Goal: Information Seeking & Learning: Find specific page/section

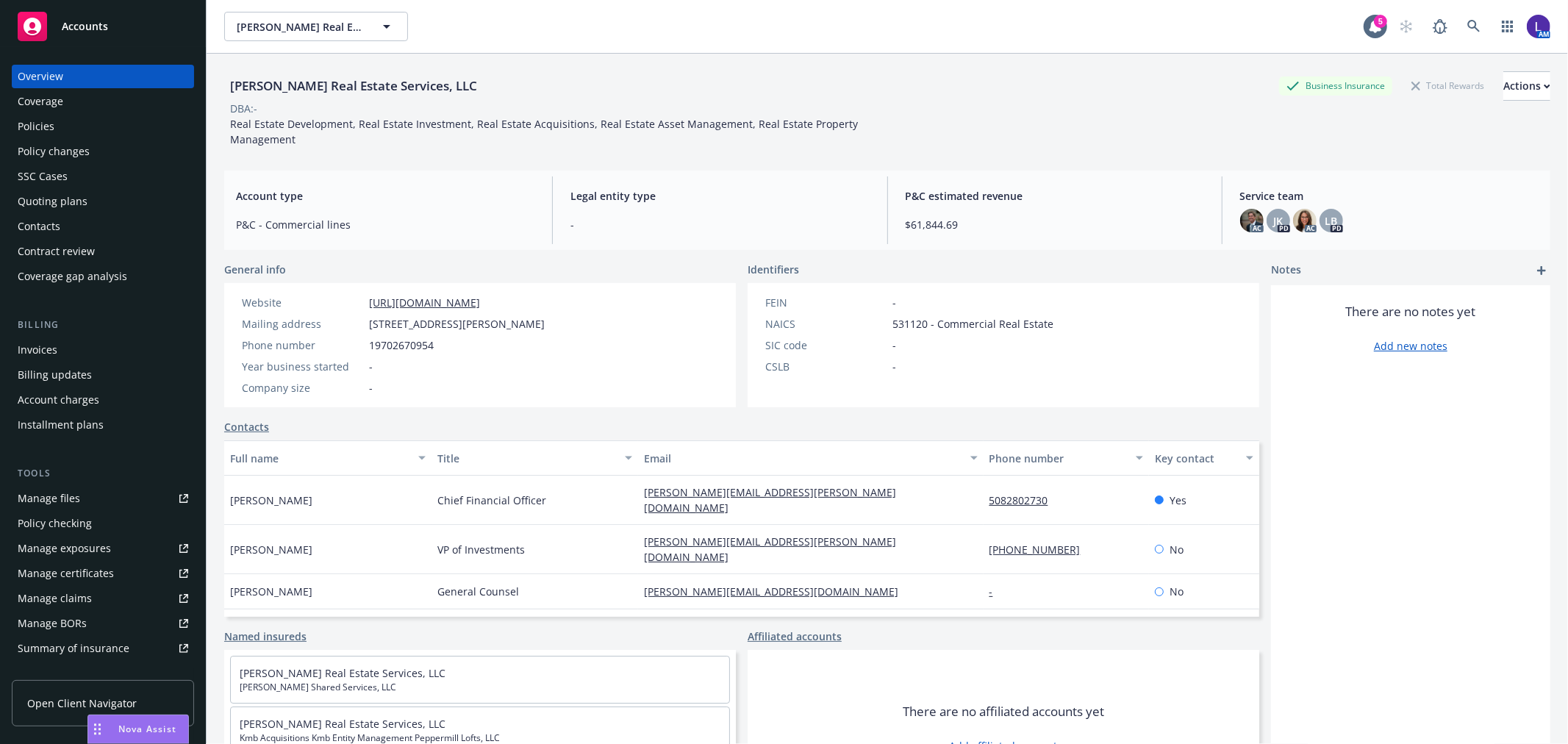
click at [144, 726] on span "Nova Assist" at bounding box center [147, 728] width 58 height 12
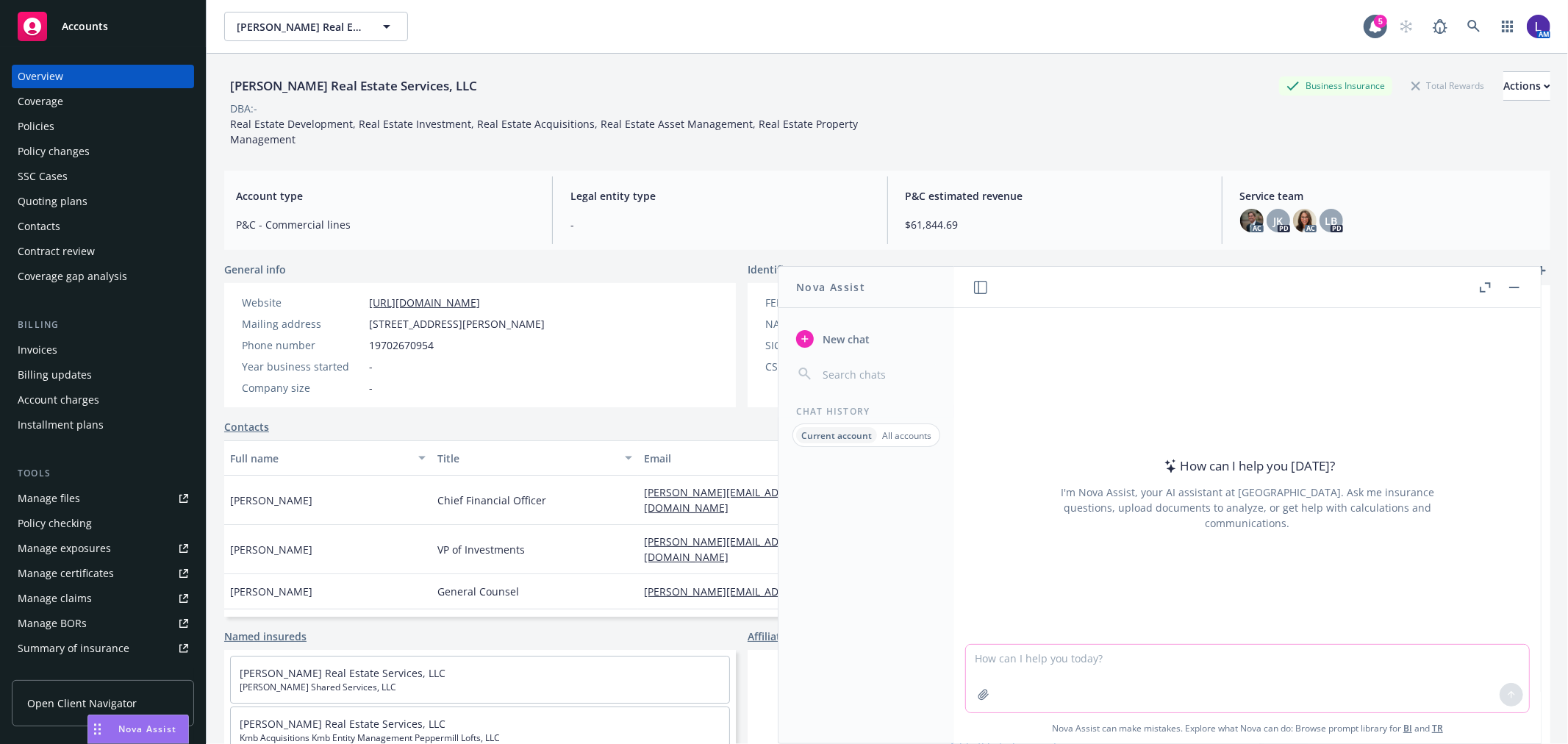
click at [1015, 658] on textarea at bounding box center [1247, 678] width 563 height 68
type textarea "Please provide a sample letter informing clients of a change in service team."
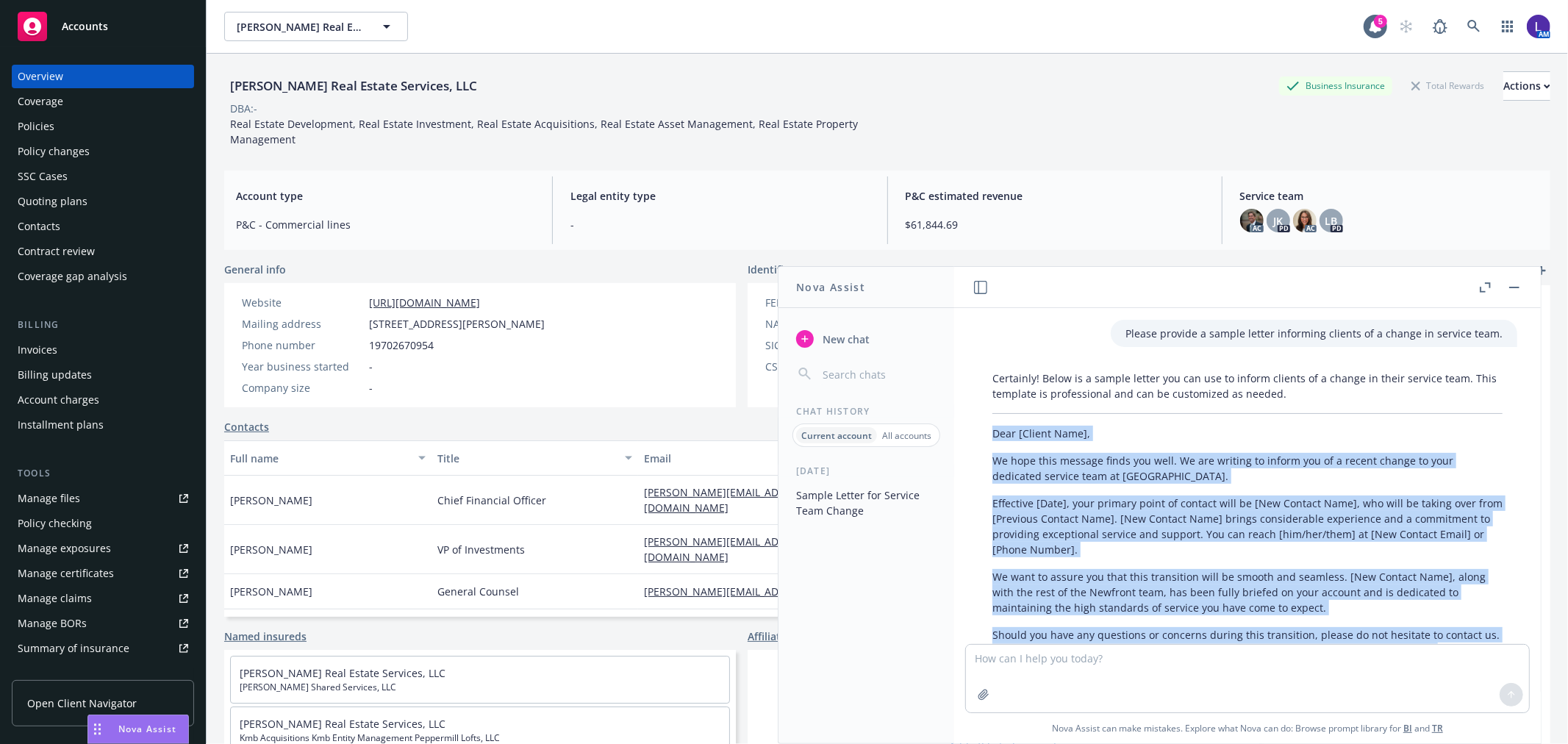
drag, startPoint x: 1441, startPoint y: 598, endPoint x: 975, endPoint y: 429, distance: 495.7
click at [975, 429] on div "Certainly! Below is a sample letter you can use to inform clients of a change i…" at bounding box center [1247, 592] width 563 height 455
copy div "Dear [Client Name], We hope this message finds you well. We are writing to info…"
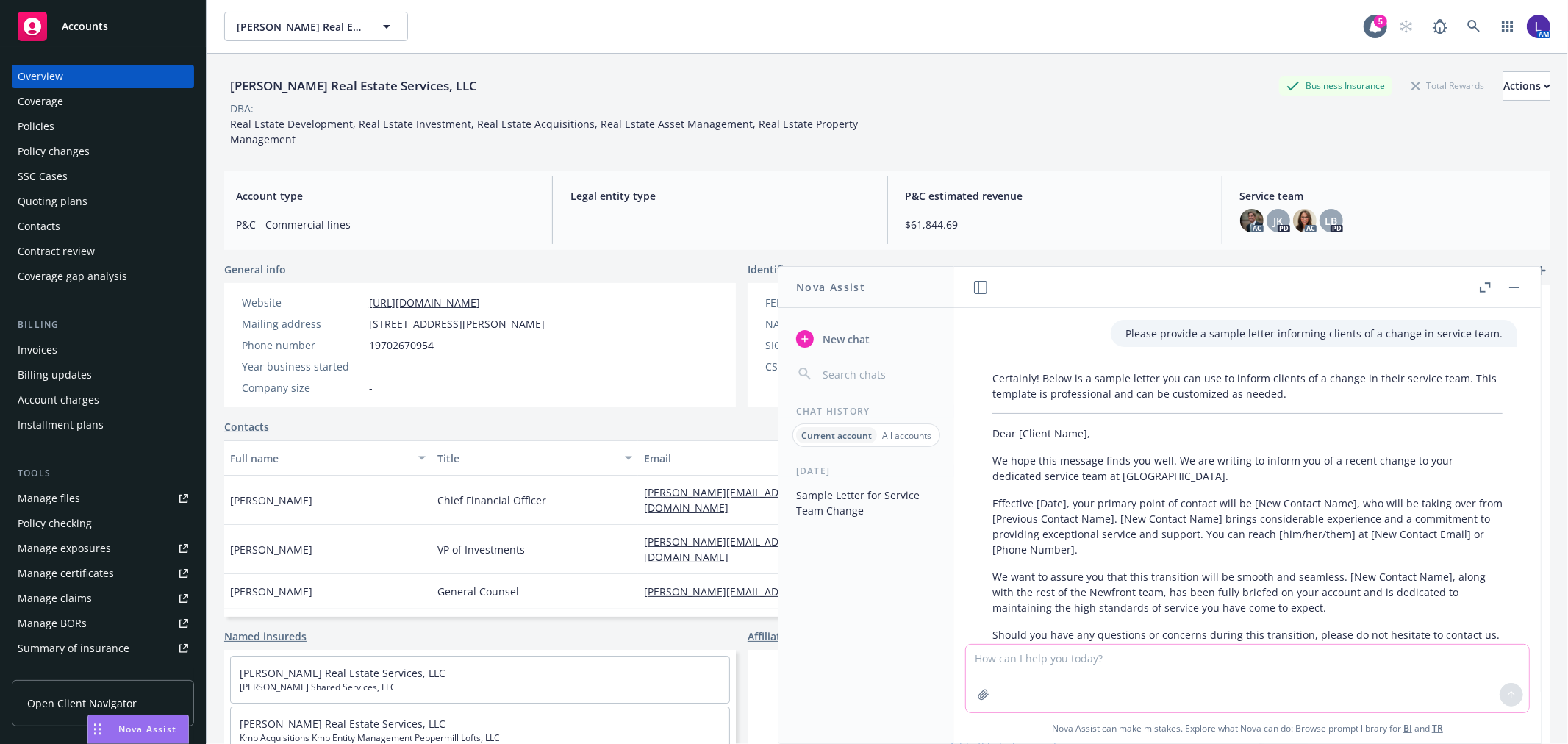
click at [1032, 685] on textarea at bounding box center [1247, 678] width 563 height 68
type textarea "Please provide a sample of an email notifying a Producer of a change to his ser…"
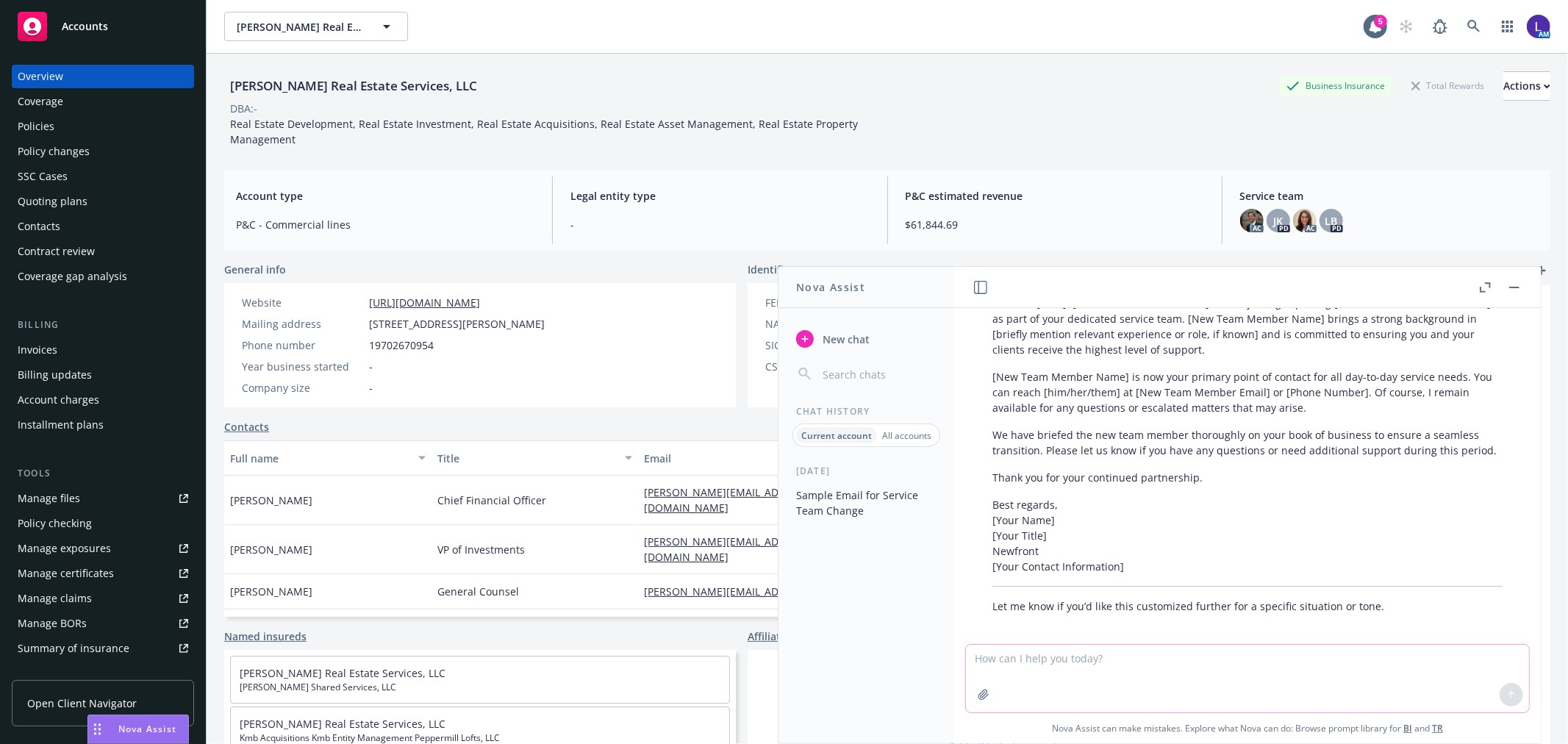
scroll to position [770, 0]
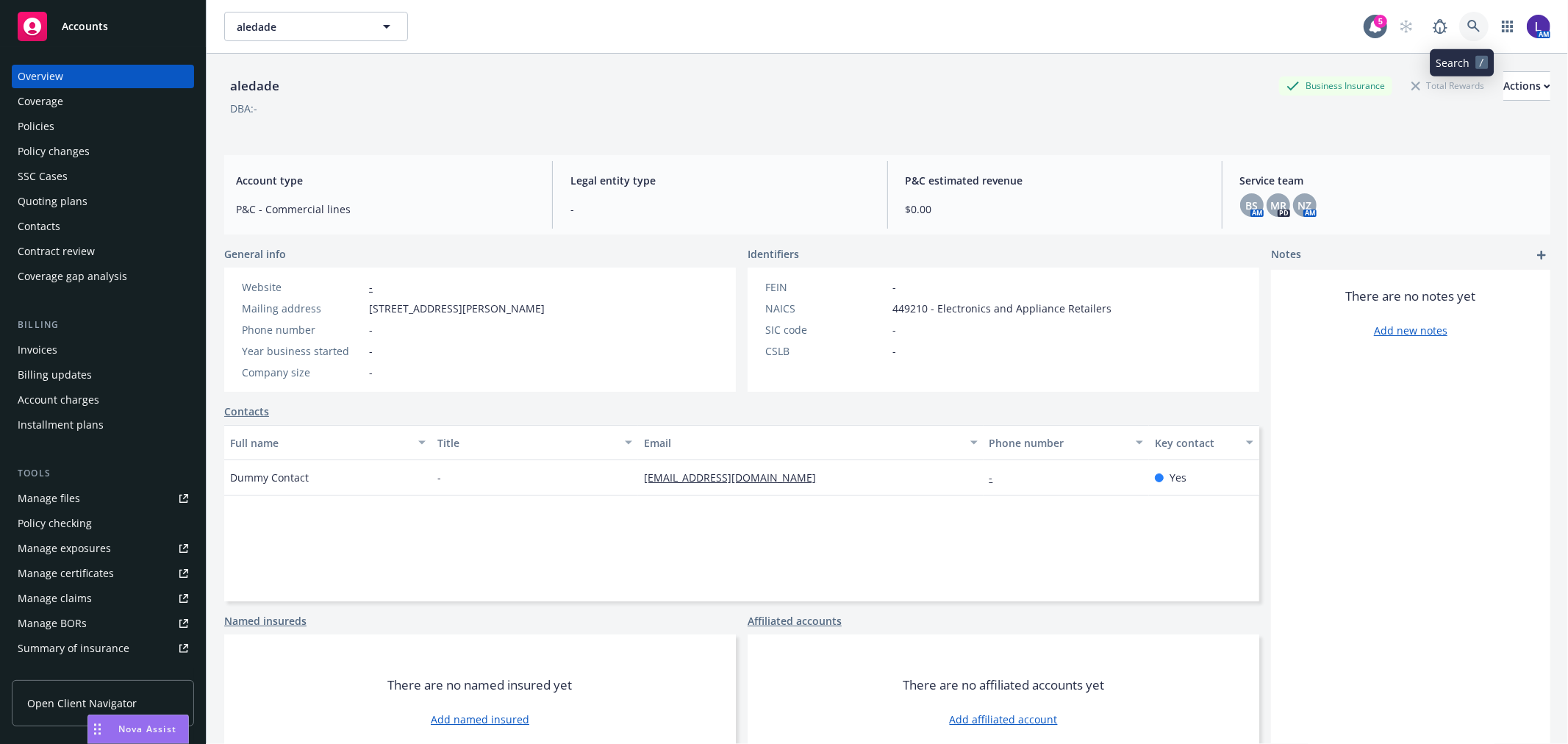
click at [1467, 24] on icon at bounding box center [1473, 26] width 13 height 13
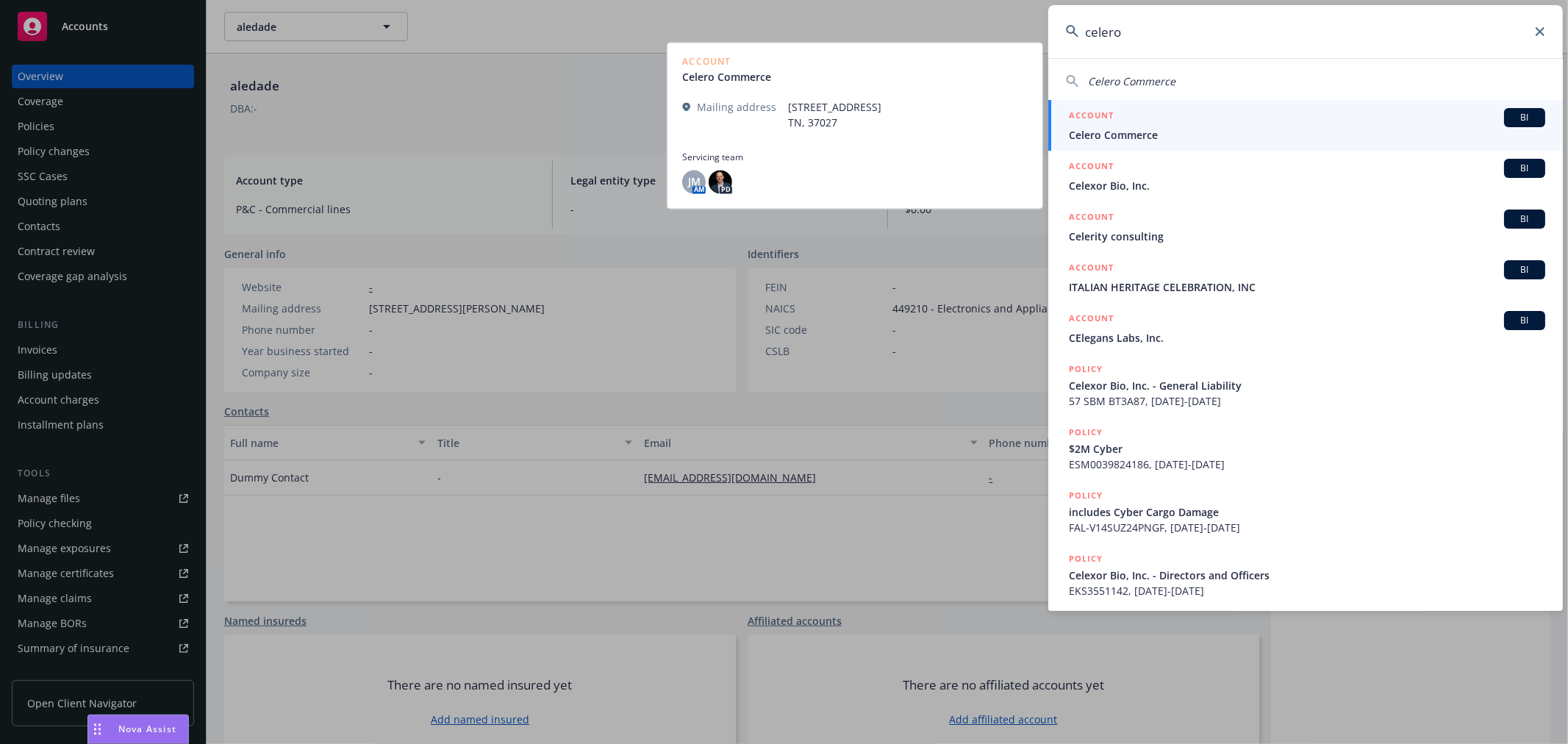
type input "celero"
drag, startPoint x: 1077, startPoint y: 141, endPoint x: 1085, endPoint y: 130, distance: 13.6
click at [1085, 130] on span "Celero Commerce" at bounding box center [1306, 135] width 476 height 16
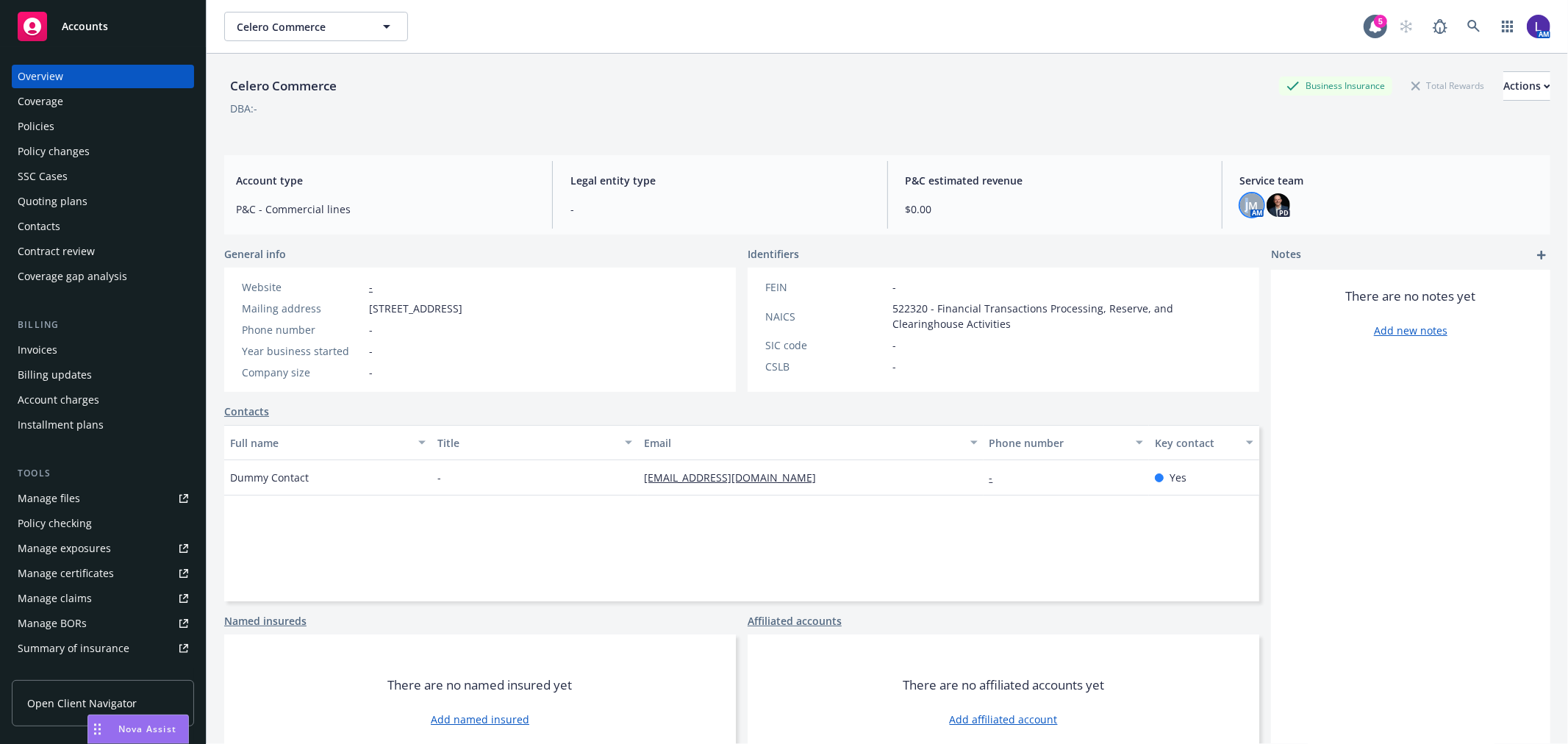
click at [1240, 201] on div "JM" at bounding box center [1252, 205] width 23 height 23
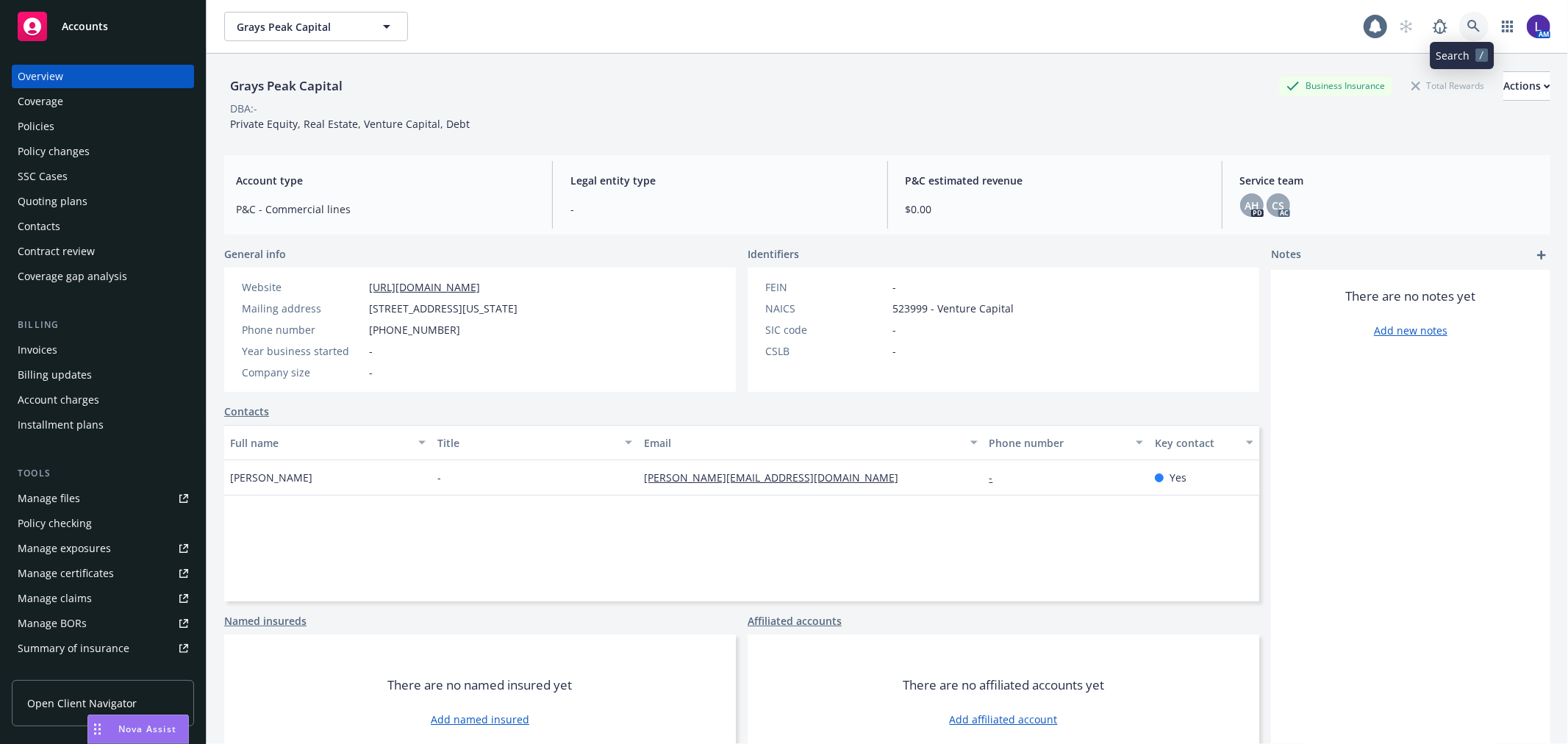
click at [1462, 17] on link at bounding box center [1474, 26] width 30 height 30
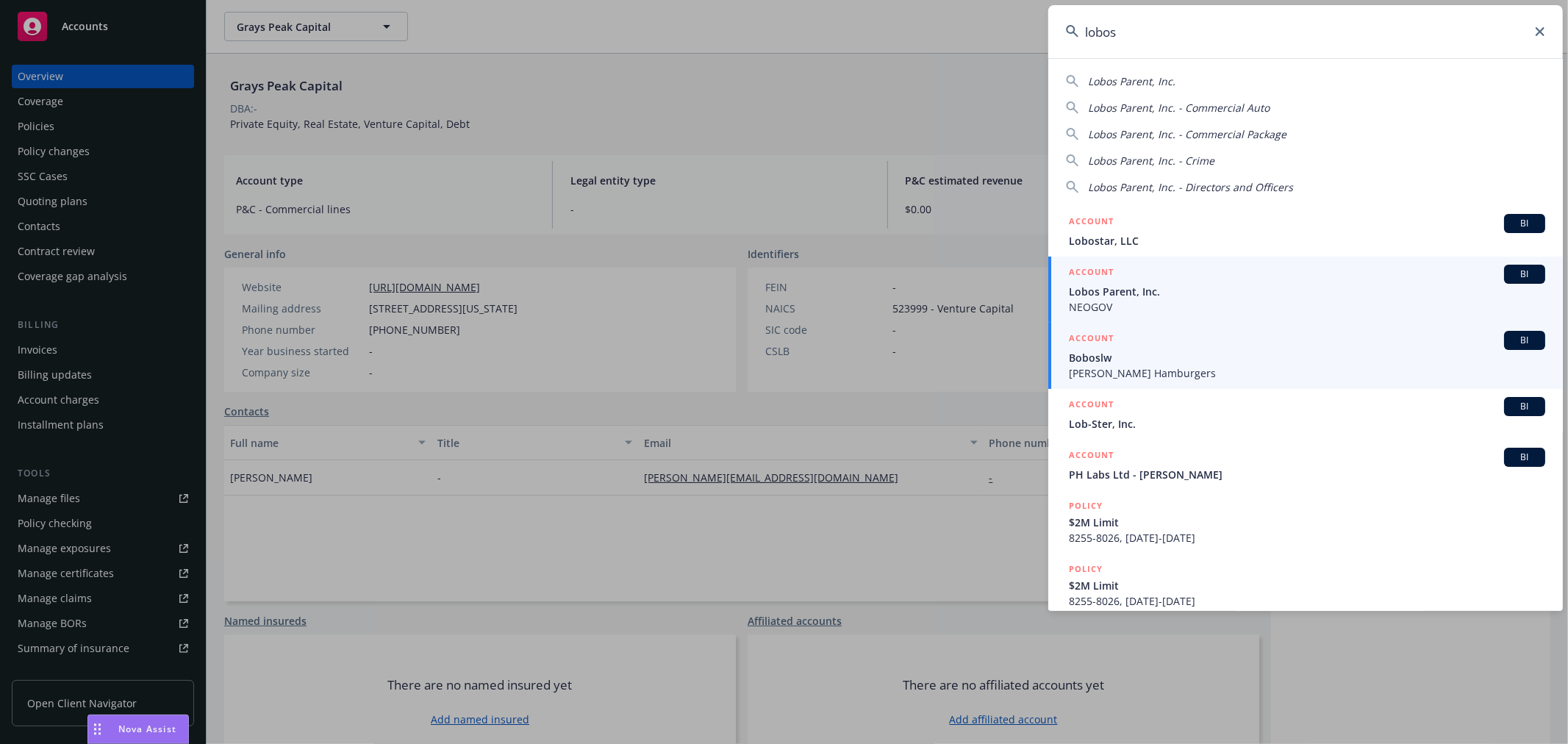
type input "lobos"
click at [1107, 281] on h5 "ACCOUNT" at bounding box center [1091, 273] width 45 height 18
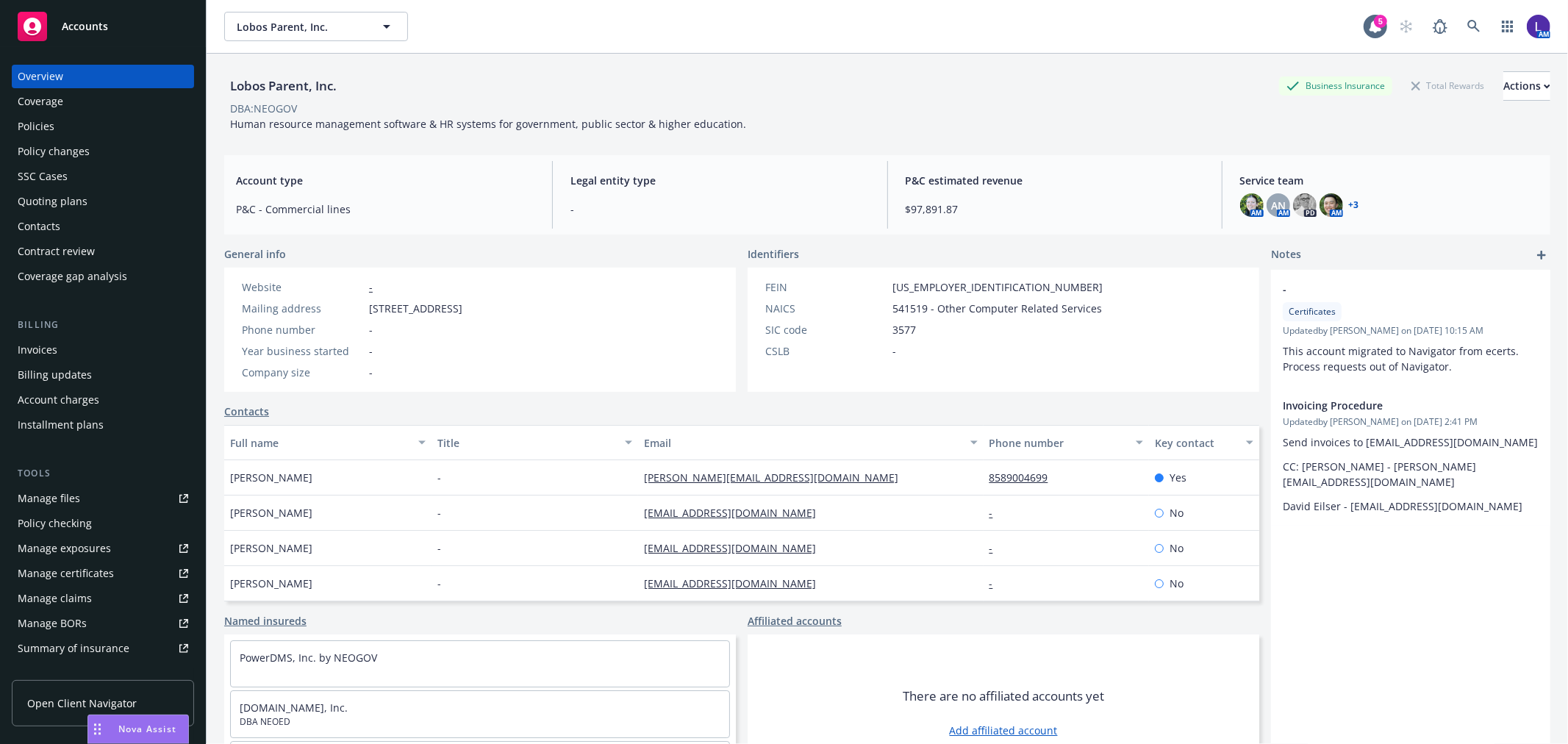
click at [41, 121] on div "Policies" at bounding box center [36, 127] width 37 height 23
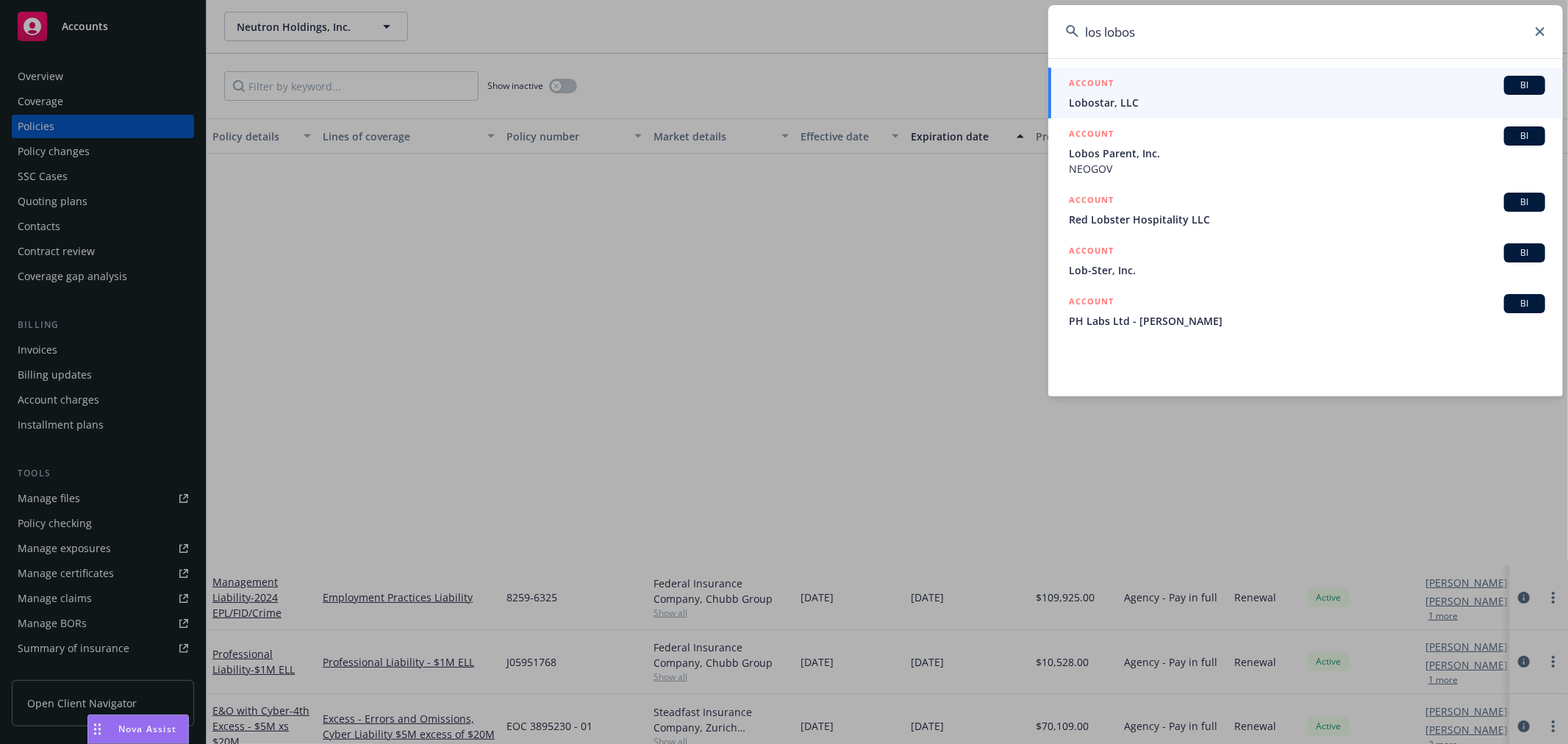
scroll to position [474, 0]
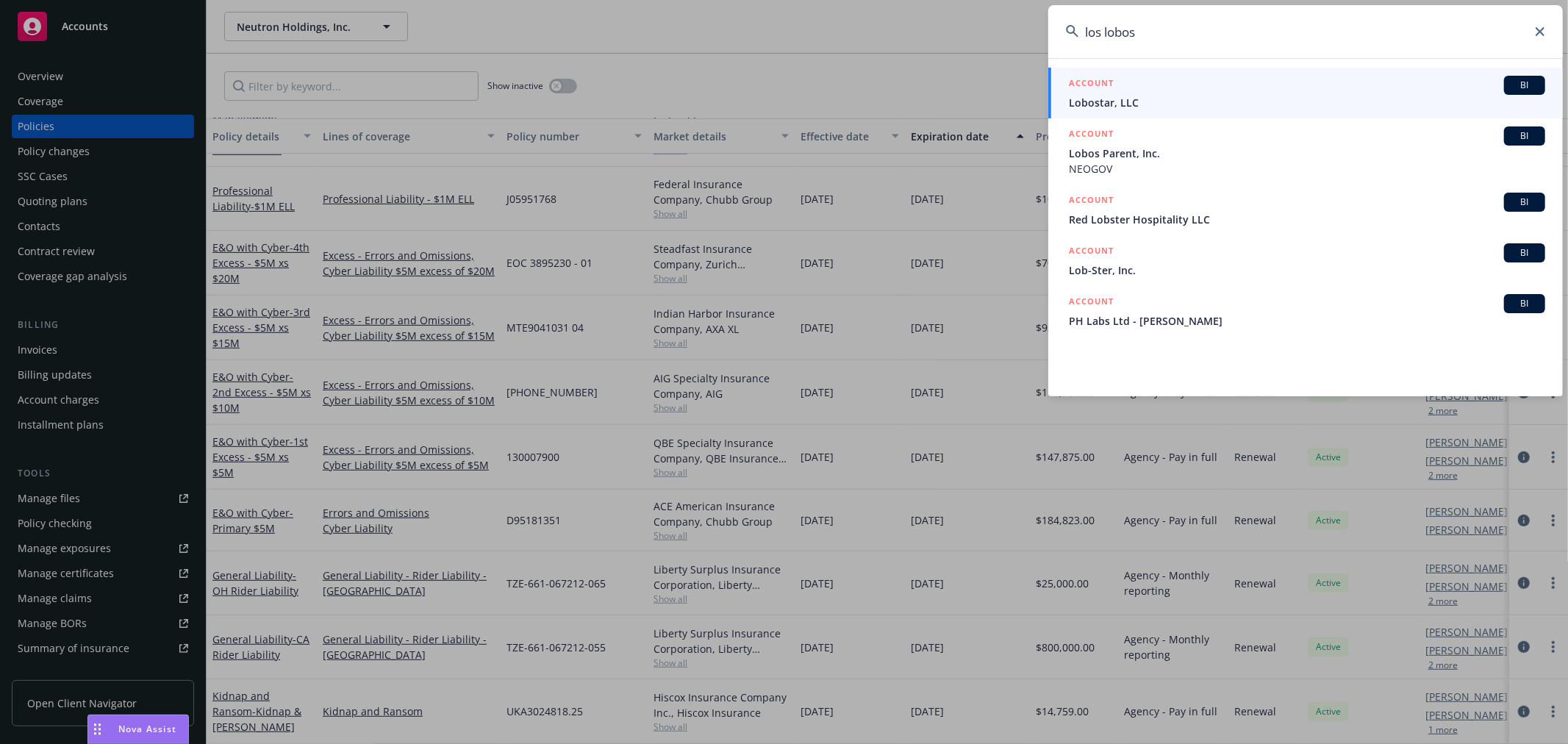
drag, startPoint x: 1170, startPoint y: 30, endPoint x: 1002, endPoint y: 23, distance: 168.1
click at [1002, 23] on div "los lobos ACCOUNT BI Lobostar, LLC ACCOUNT BI Lobos Parent, Inc. NEOGOV ACCOUNT…" at bounding box center [784, 372] width 1568 height 744
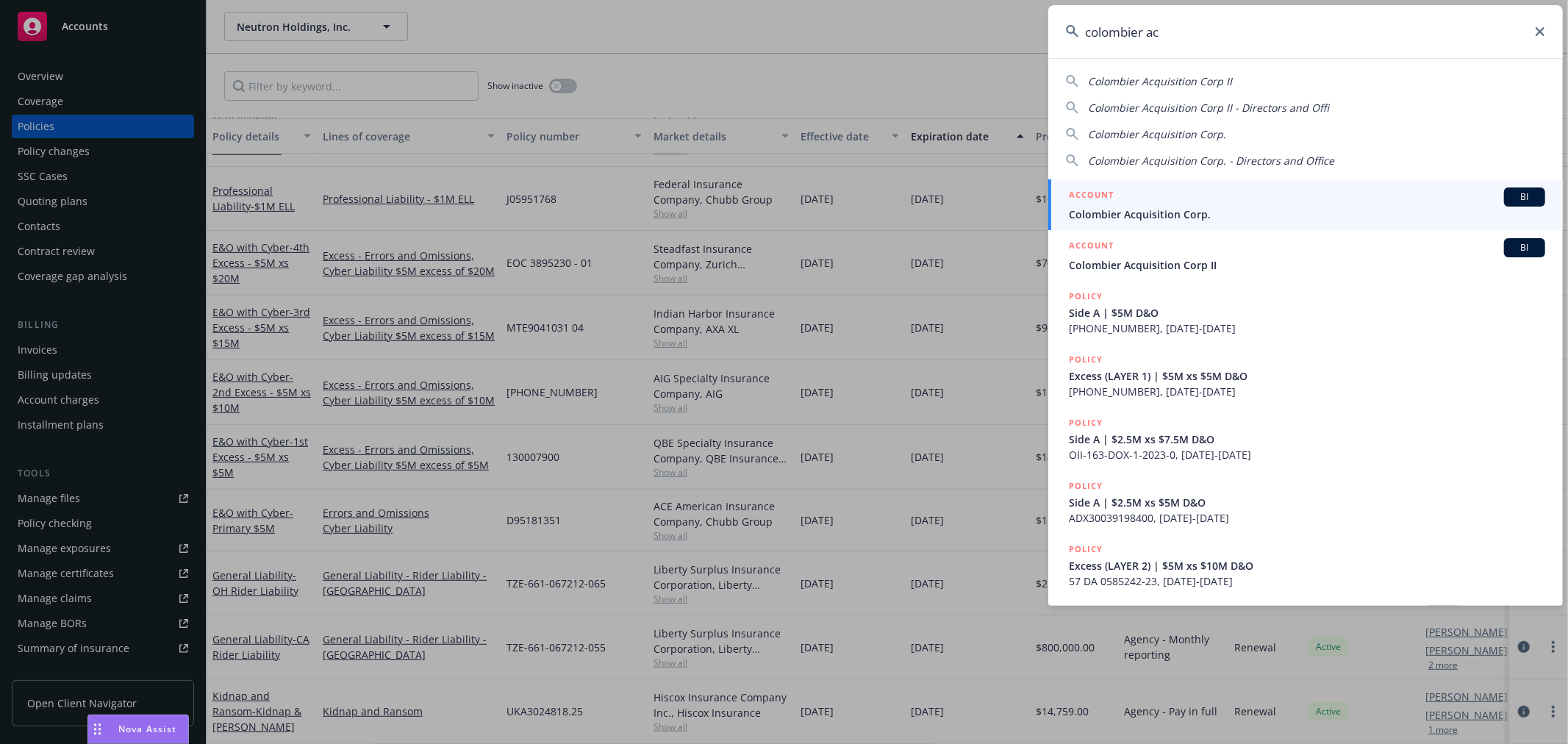
type input "colombier ac"
click at [1159, 208] on span "Colombier Acquisition Corp." at bounding box center [1306, 214] width 476 height 16
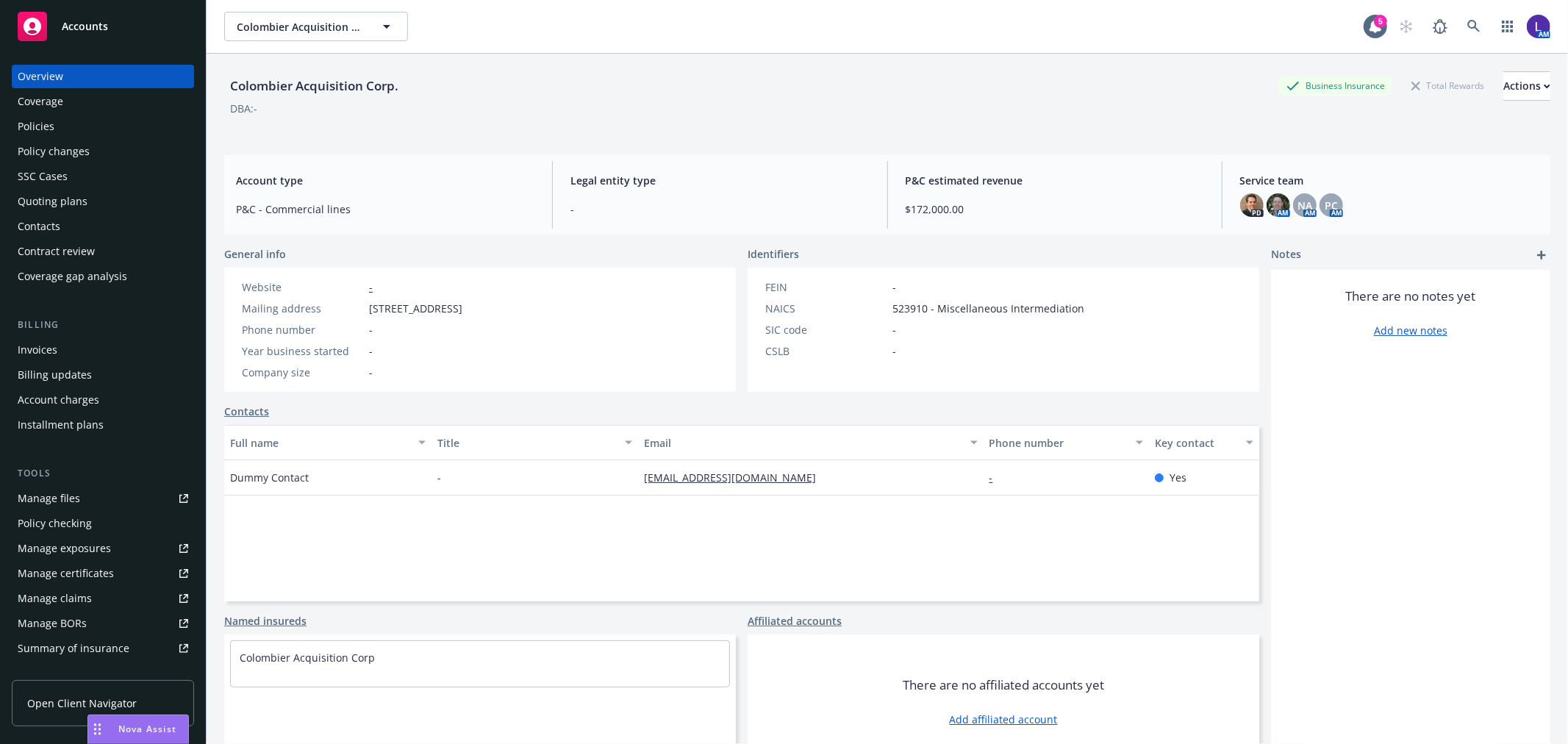
click at [54, 127] on div "Policies" at bounding box center [103, 127] width 171 height 23
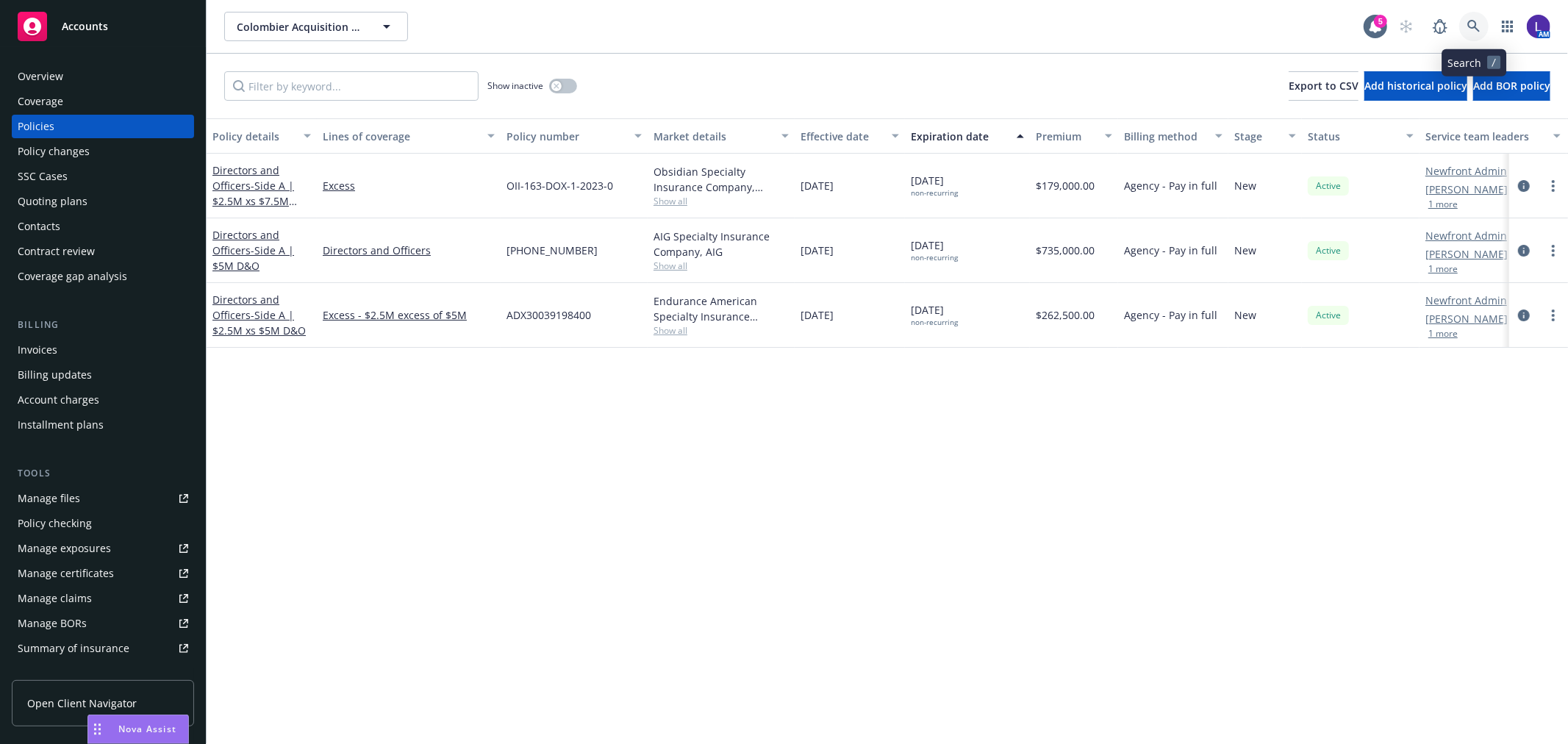
click at [1472, 27] on icon at bounding box center [1473, 26] width 12 height 12
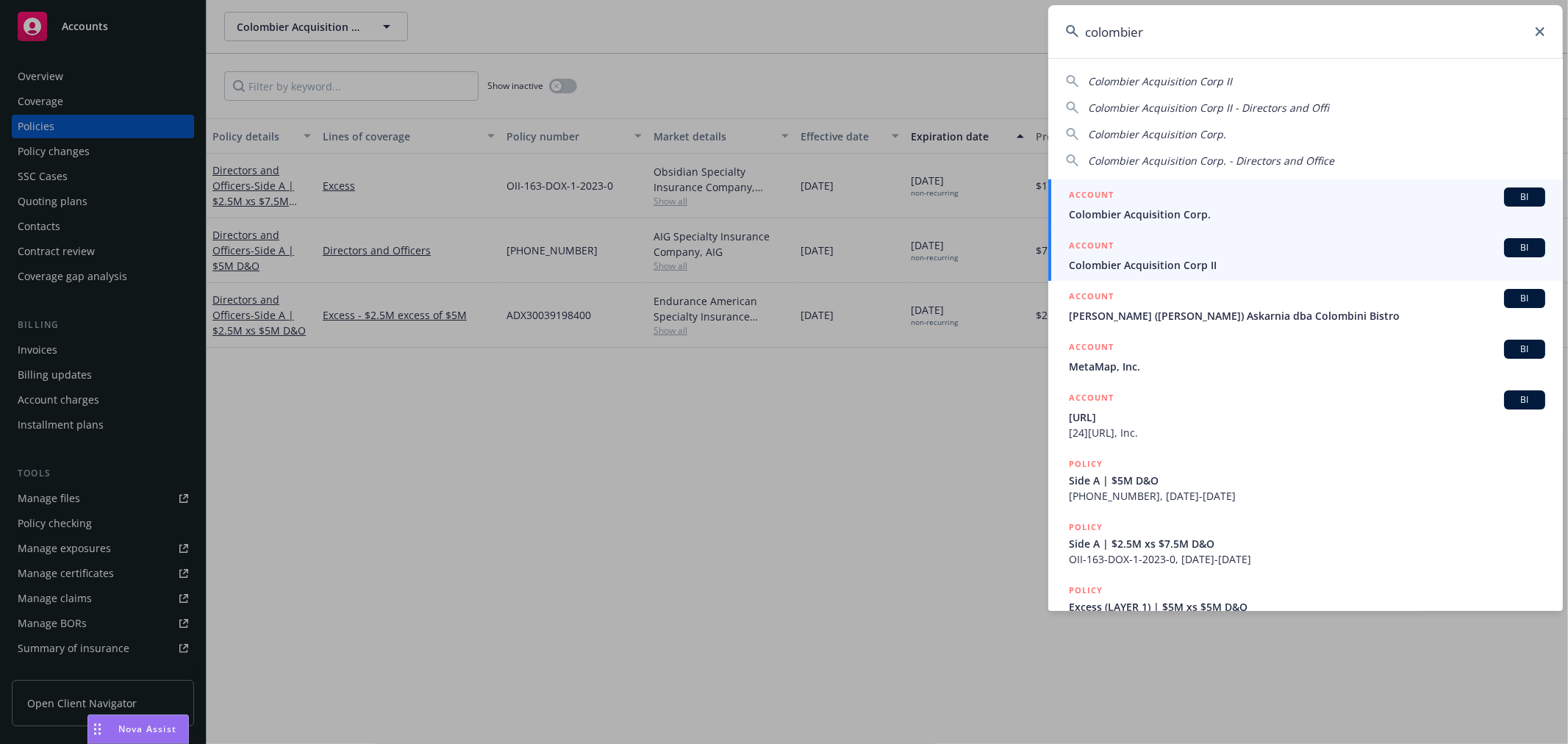
type input "colombier"
click at [1250, 258] on span "Colombier Acquisition Corp II" at bounding box center [1306, 265] width 476 height 16
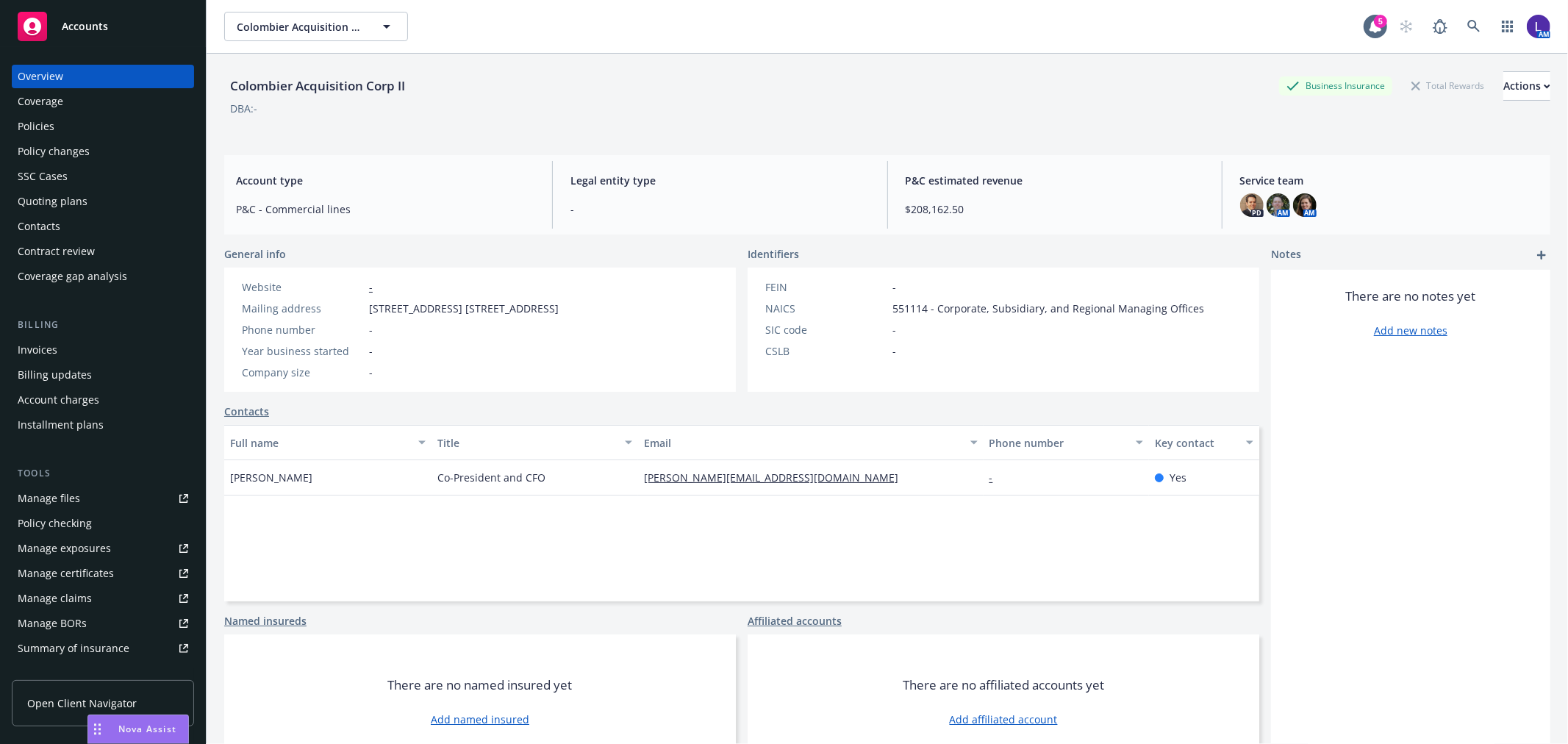
click at [63, 122] on div "Policies" at bounding box center [103, 127] width 171 height 23
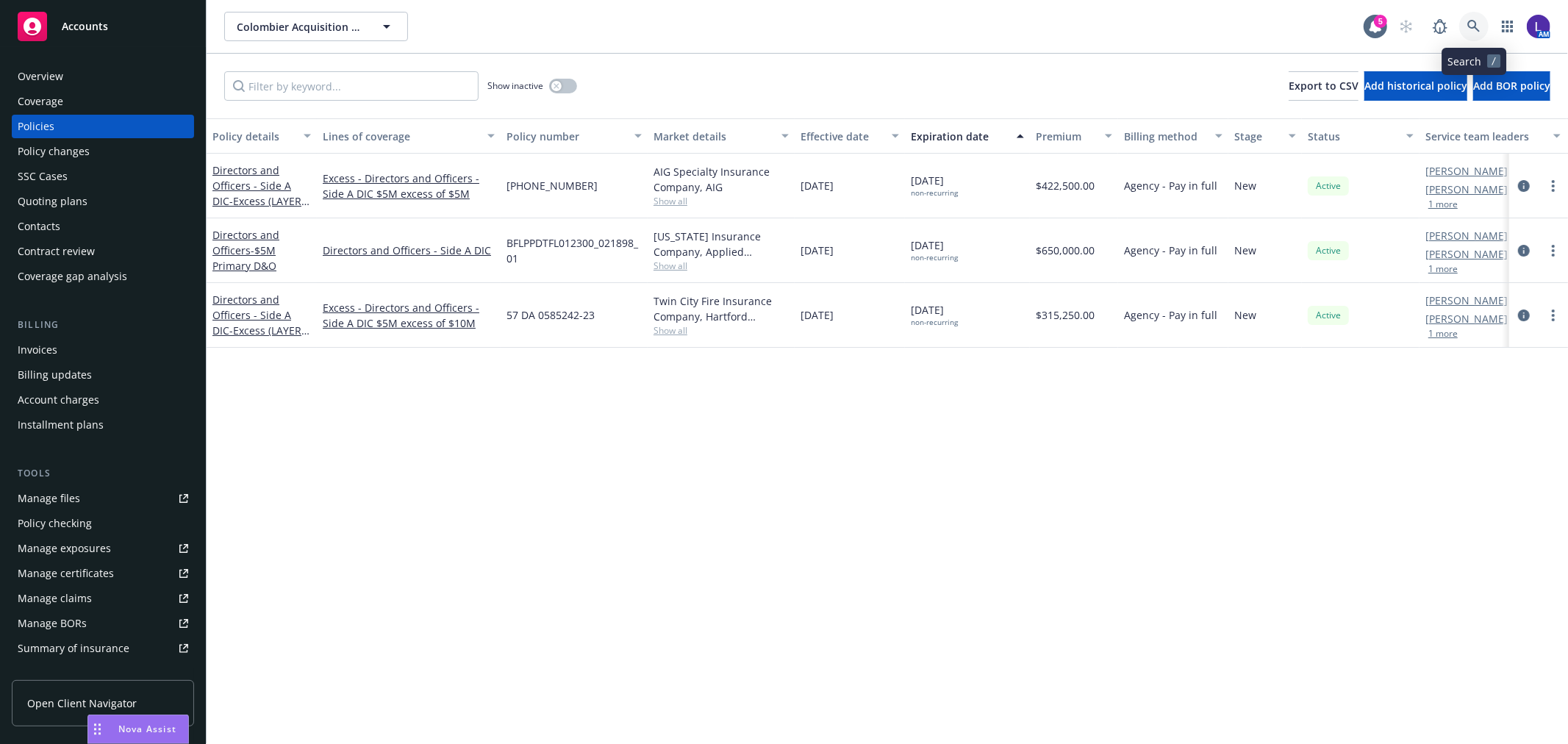
click at [1474, 23] on icon at bounding box center [1473, 26] width 13 height 13
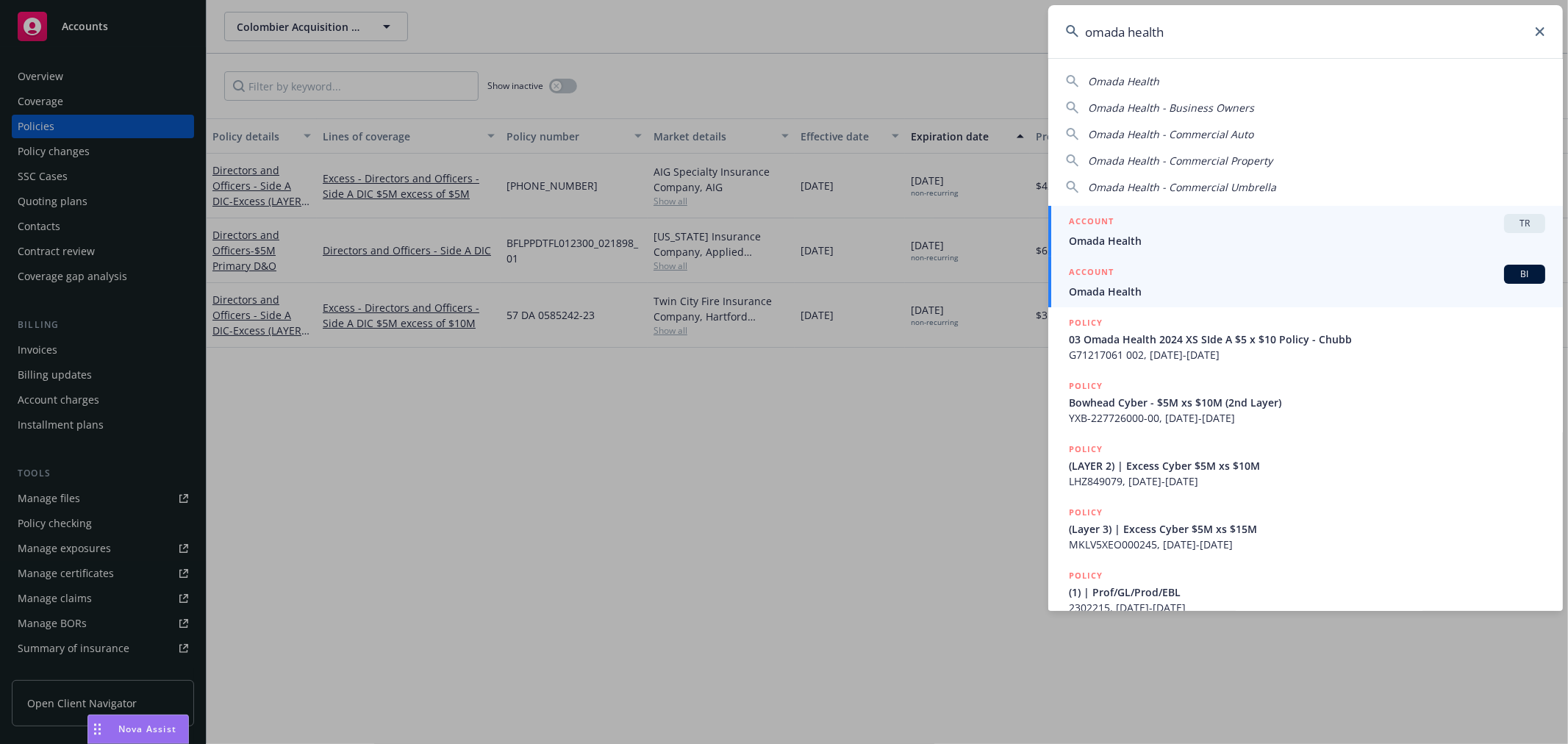
type input "omada health"
click at [1136, 275] on div "ACCOUNT BI" at bounding box center [1306, 274] width 476 height 19
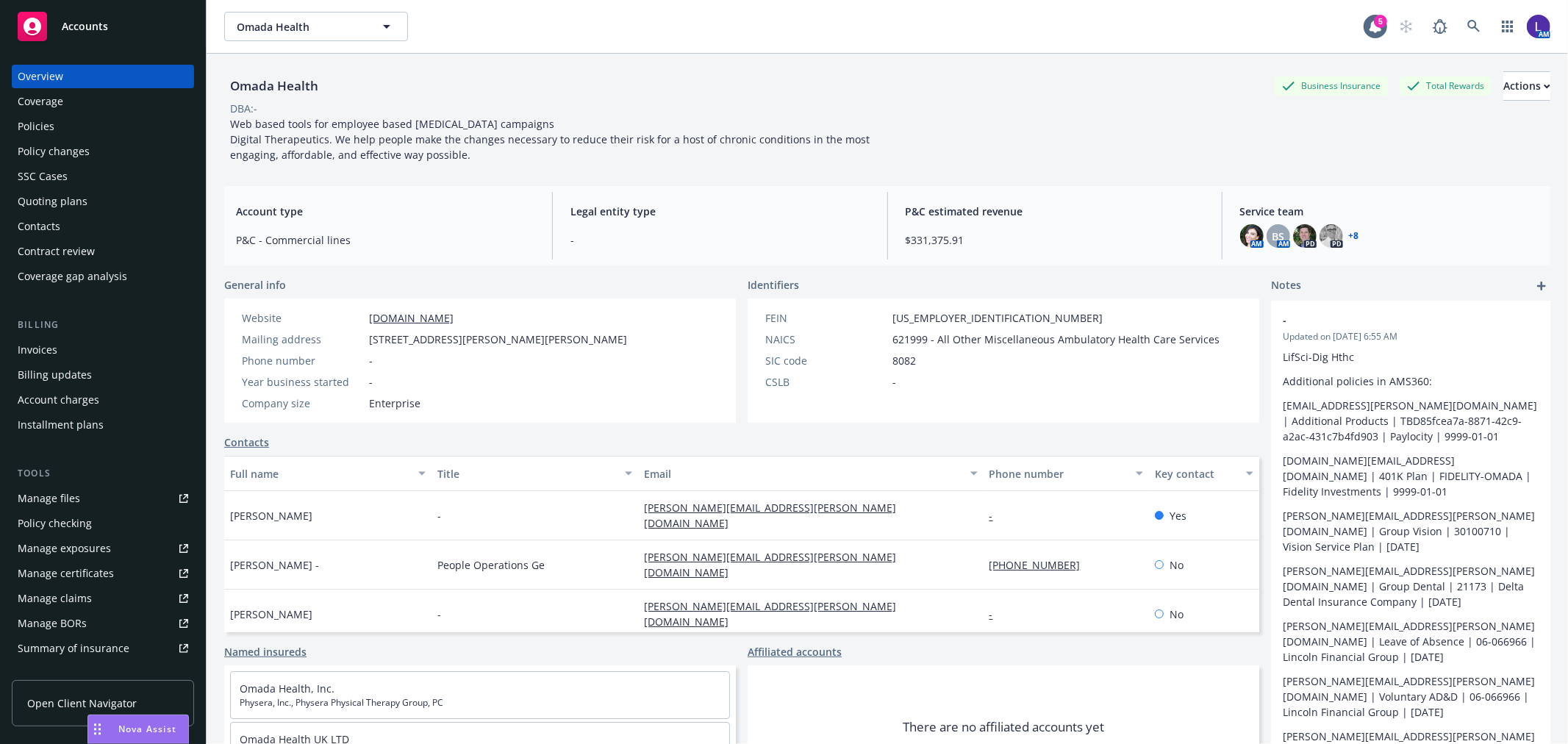
click at [37, 127] on div "Policies" at bounding box center [36, 127] width 37 height 23
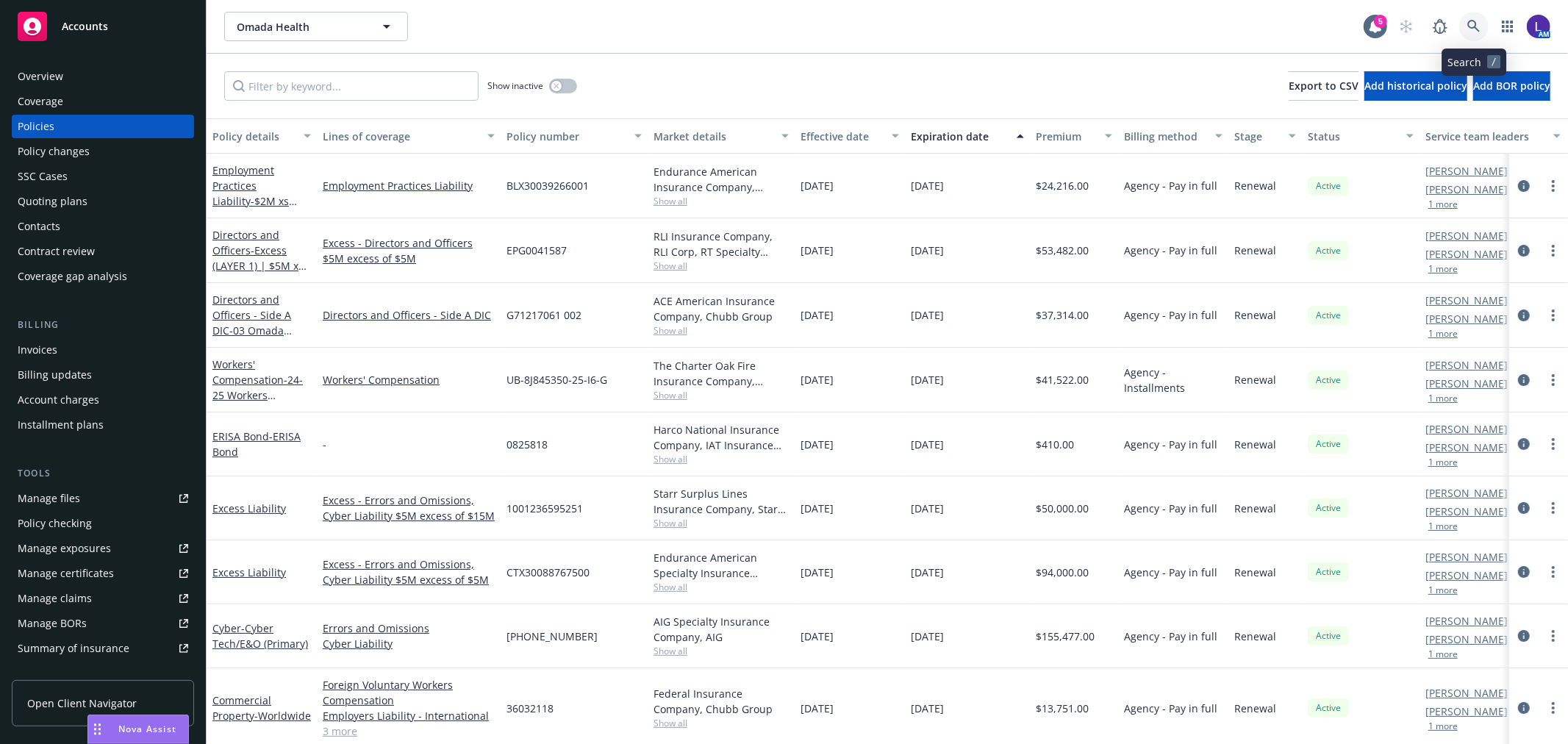
click at [1471, 33] on icon at bounding box center [1473, 26] width 13 height 13
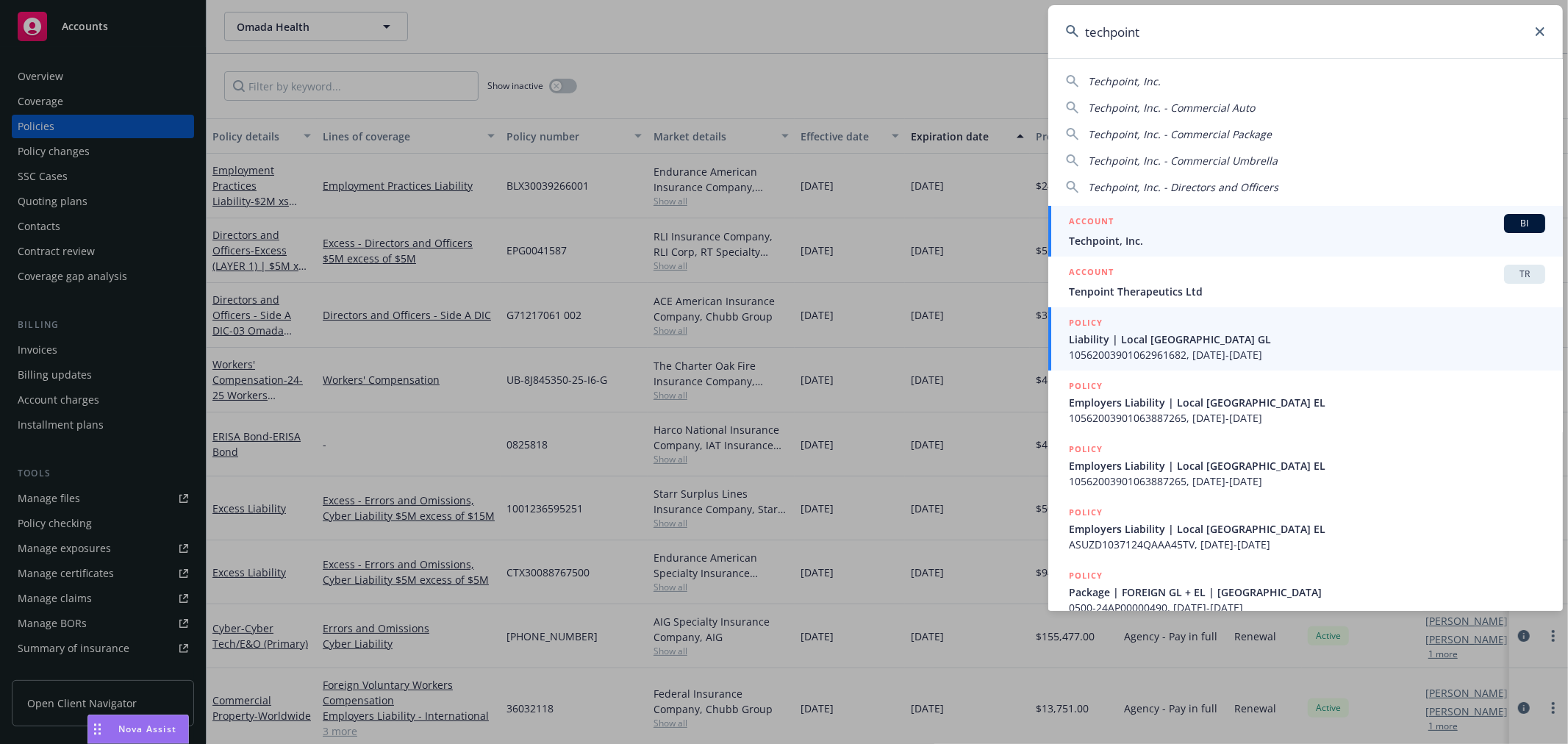
type input "techpoint"
click at [1132, 240] on span "Techpoint, Inc." at bounding box center [1306, 241] width 476 height 16
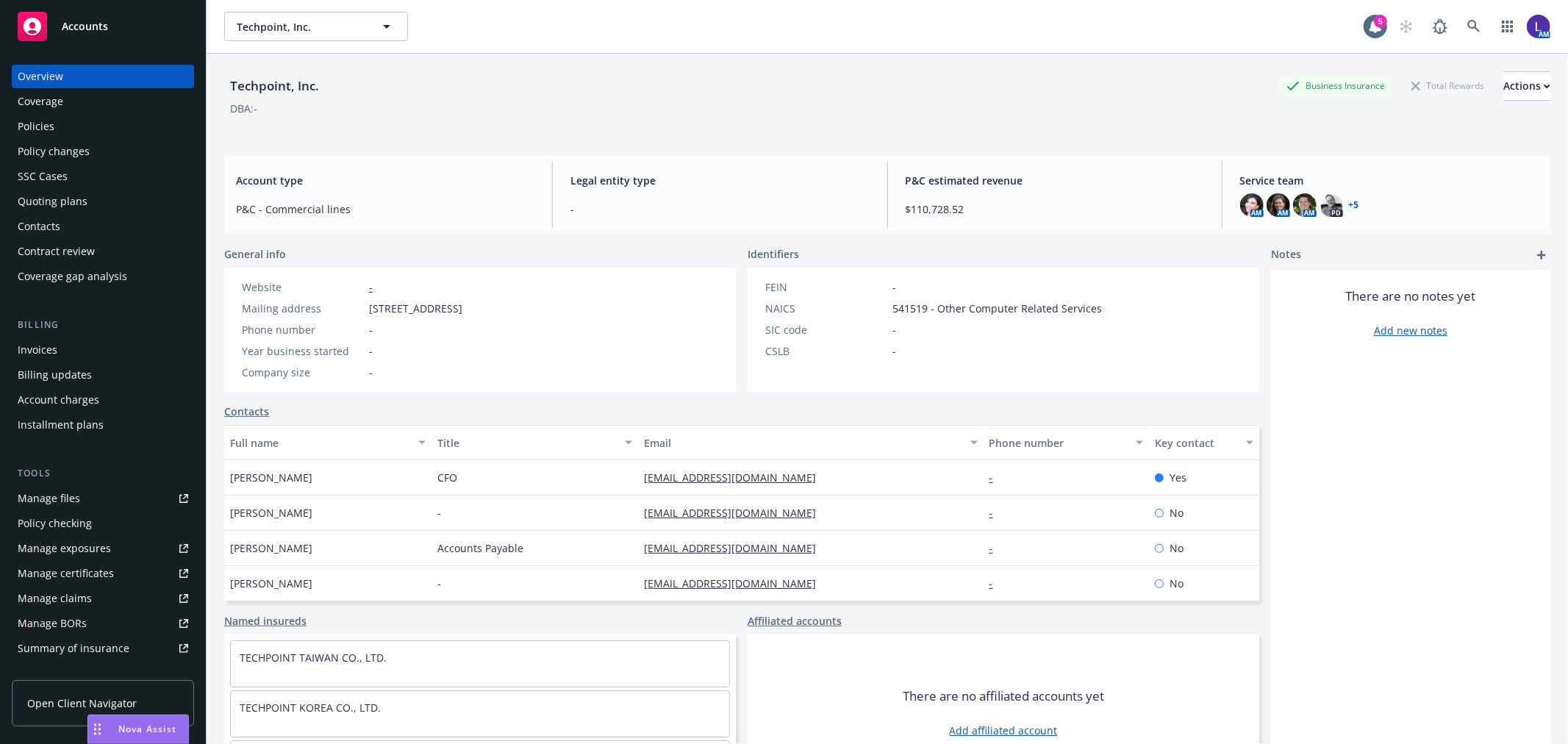
click at [46, 125] on div "Policies" at bounding box center [36, 127] width 37 height 23
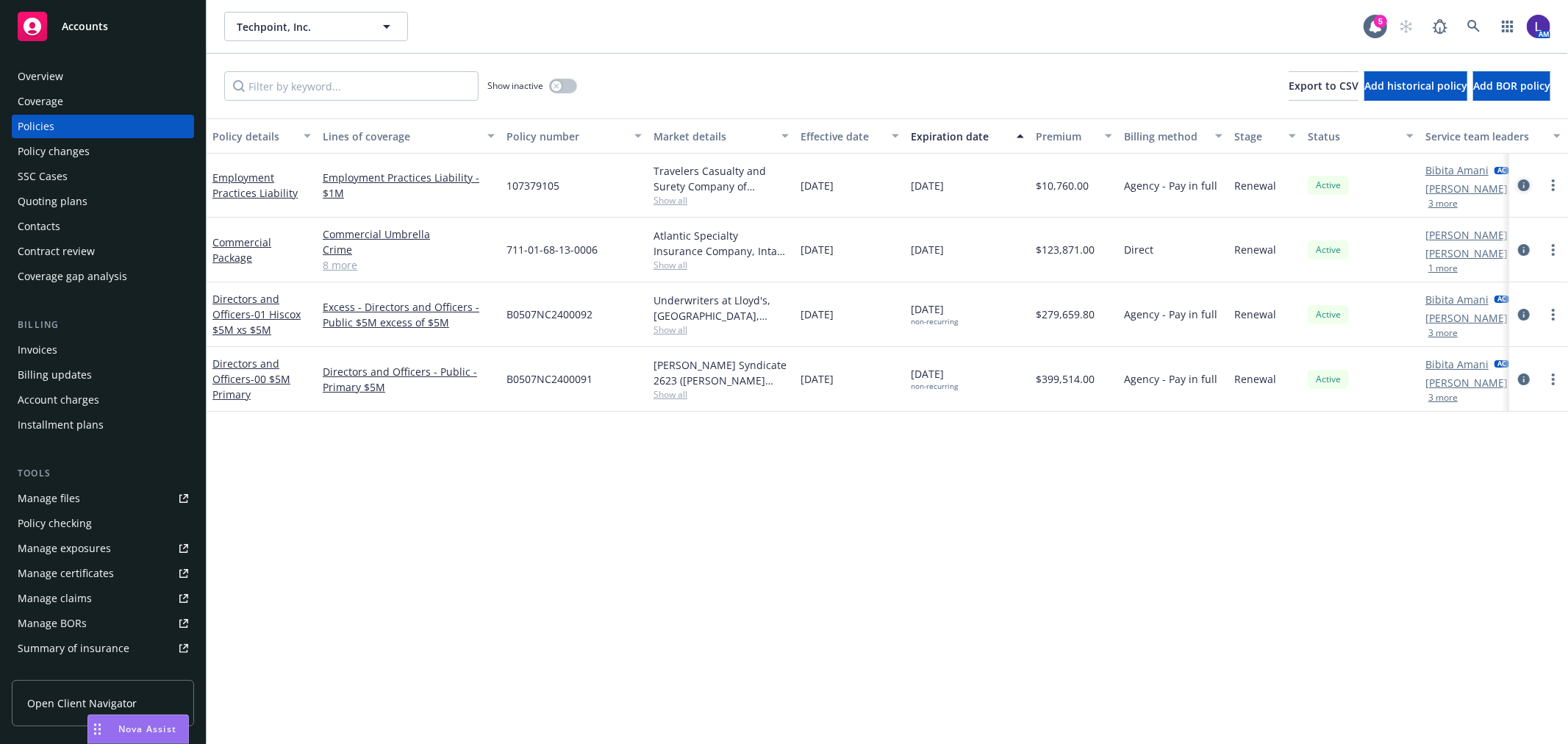
click at [1525, 186] on icon "circleInformation" at bounding box center [1523, 185] width 12 height 12
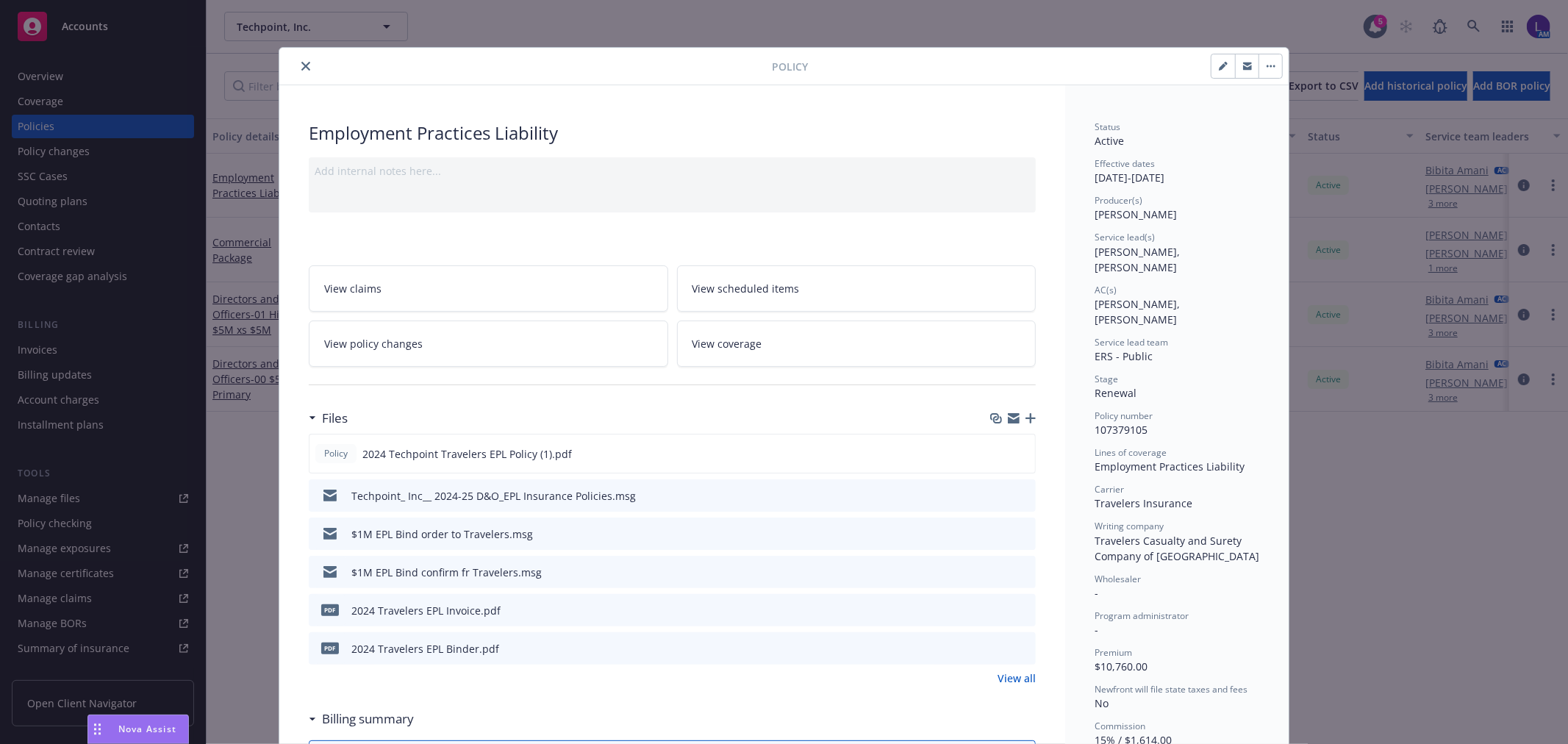
drag, startPoint x: 292, startPoint y: 68, endPoint x: 402, endPoint y: 62, distance: 110.2
click at [301, 66] on button "close" at bounding box center [305, 66] width 18 height 18
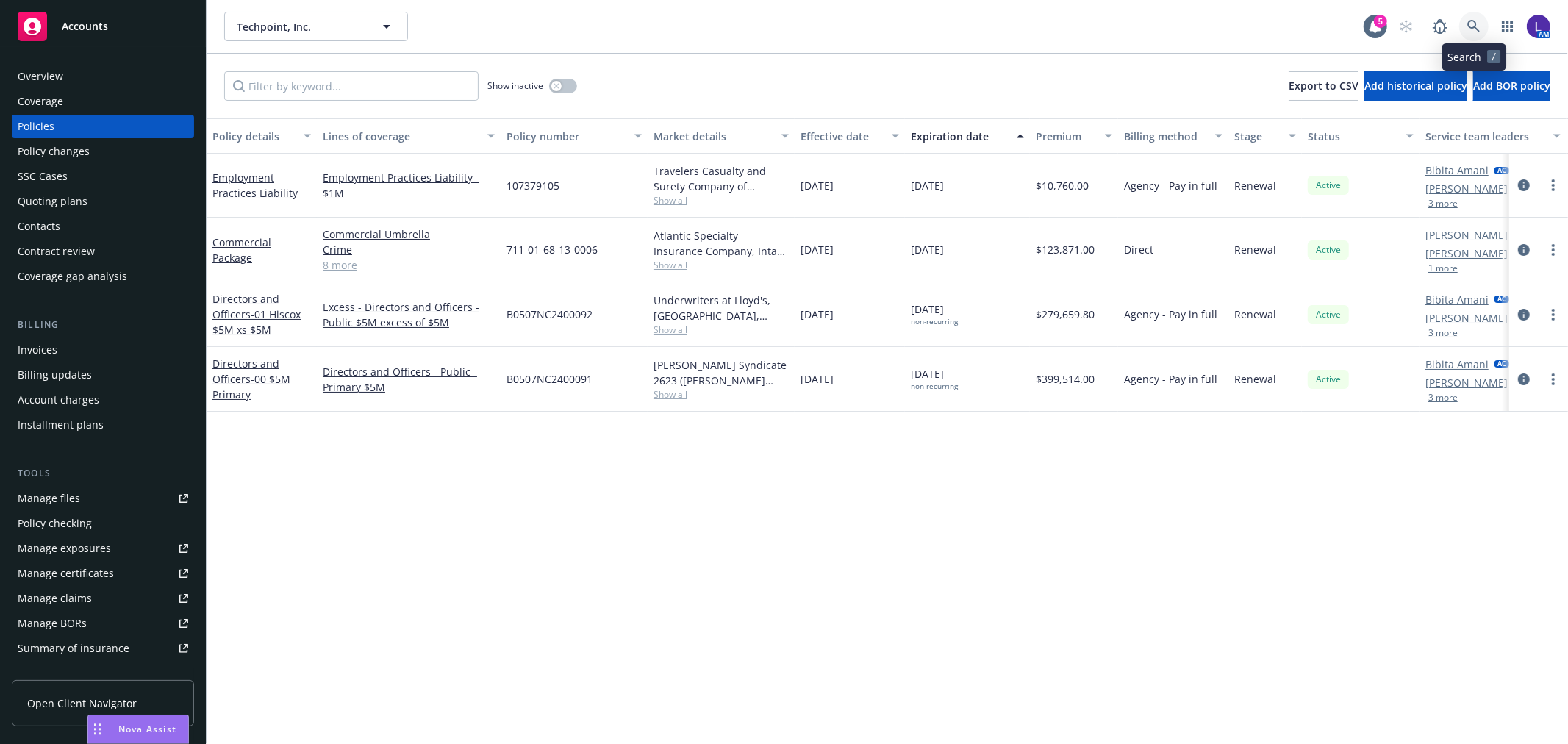
click at [1475, 26] on icon at bounding box center [1473, 26] width 12 height 12
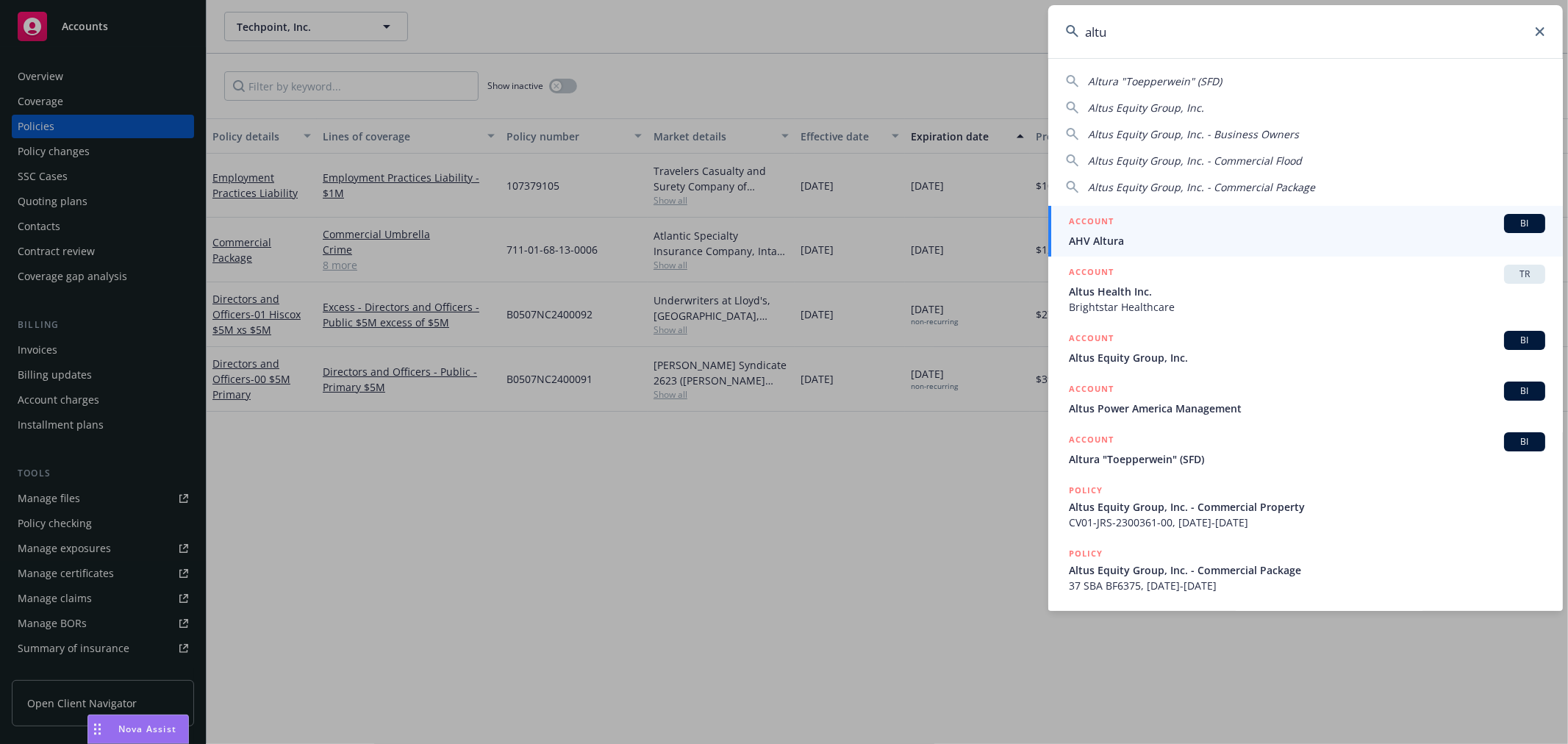
drag, startPoint x: 1138, startPoint y: 17, endPoint x: 956, endPoint y: 30, distance: 182.5
click at [956, 30] on div "altu Altura "Toepperwein" (SFD) Altus Equity Group, Inc. Altus Equity Group, In…" at bounding box center [784, 372] width 1568 height 744
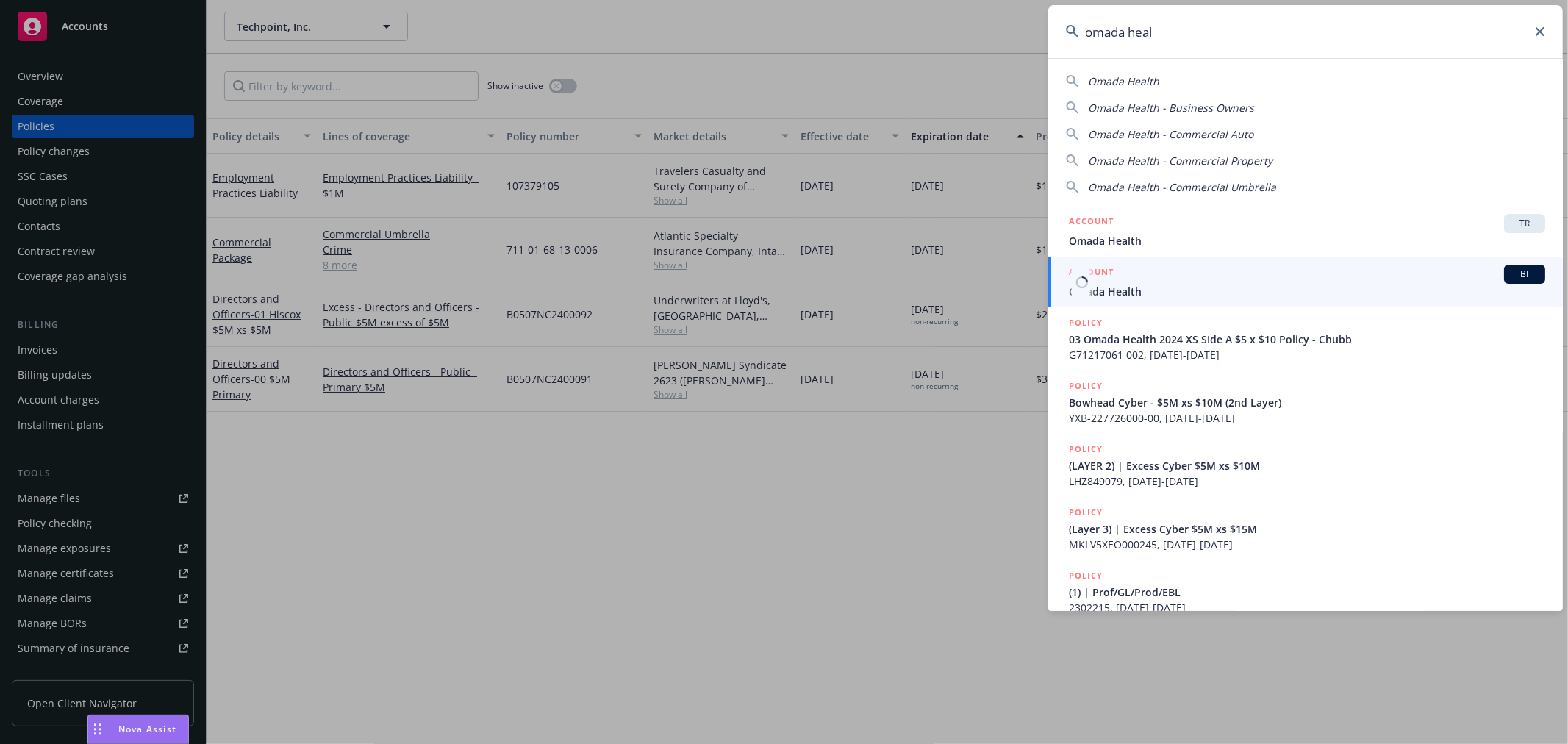
type input "omada heal"
click at [1208, 285] on span "Omada Health" at bounding box center [1306, 291] width 476 height 16
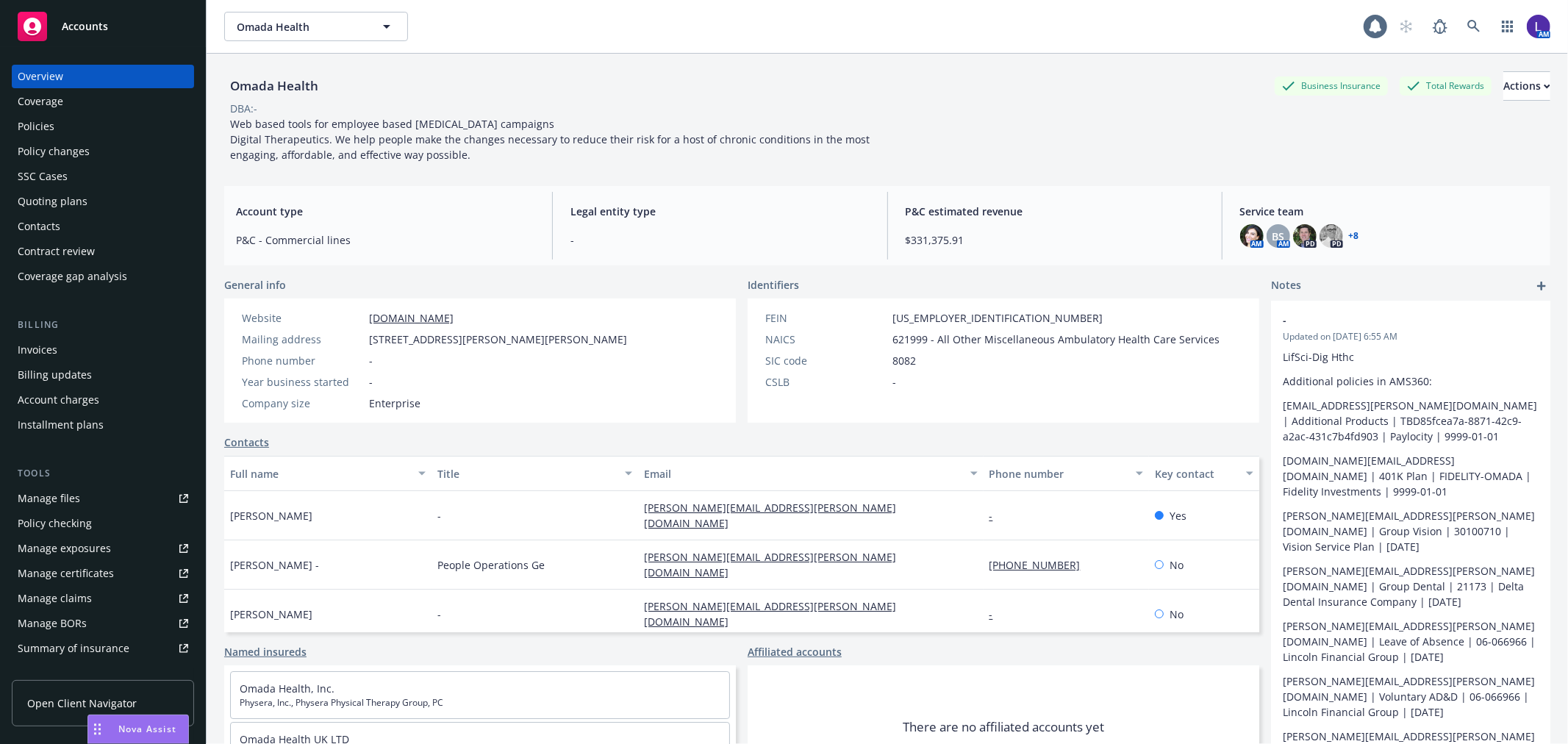
click at [59, 130] on div "Policies" at bounding box center [103, 127] width 171 height 23
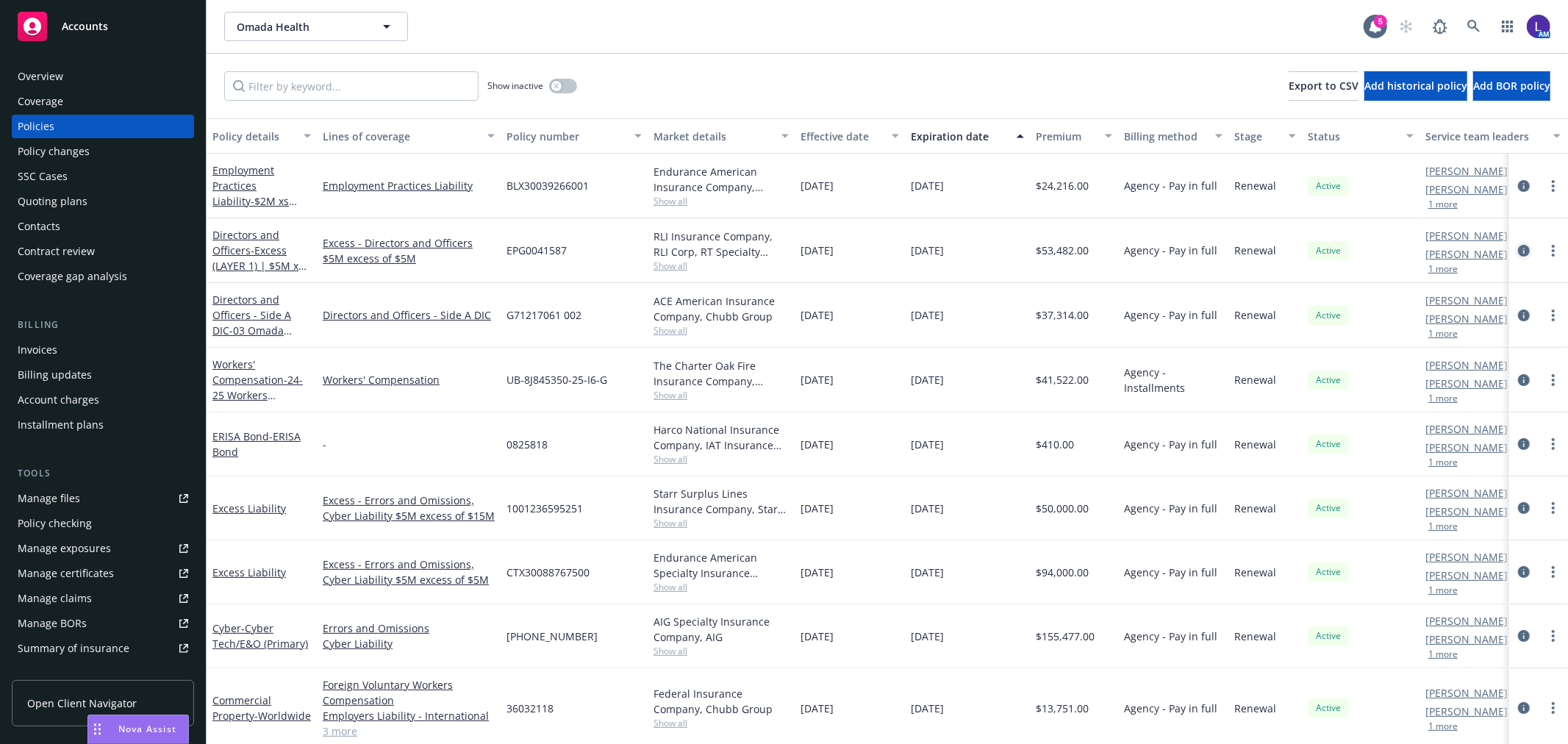
click at [1518, 252] on icon "circleInformation" at bounding box center [1523, 250] width 12 height 12
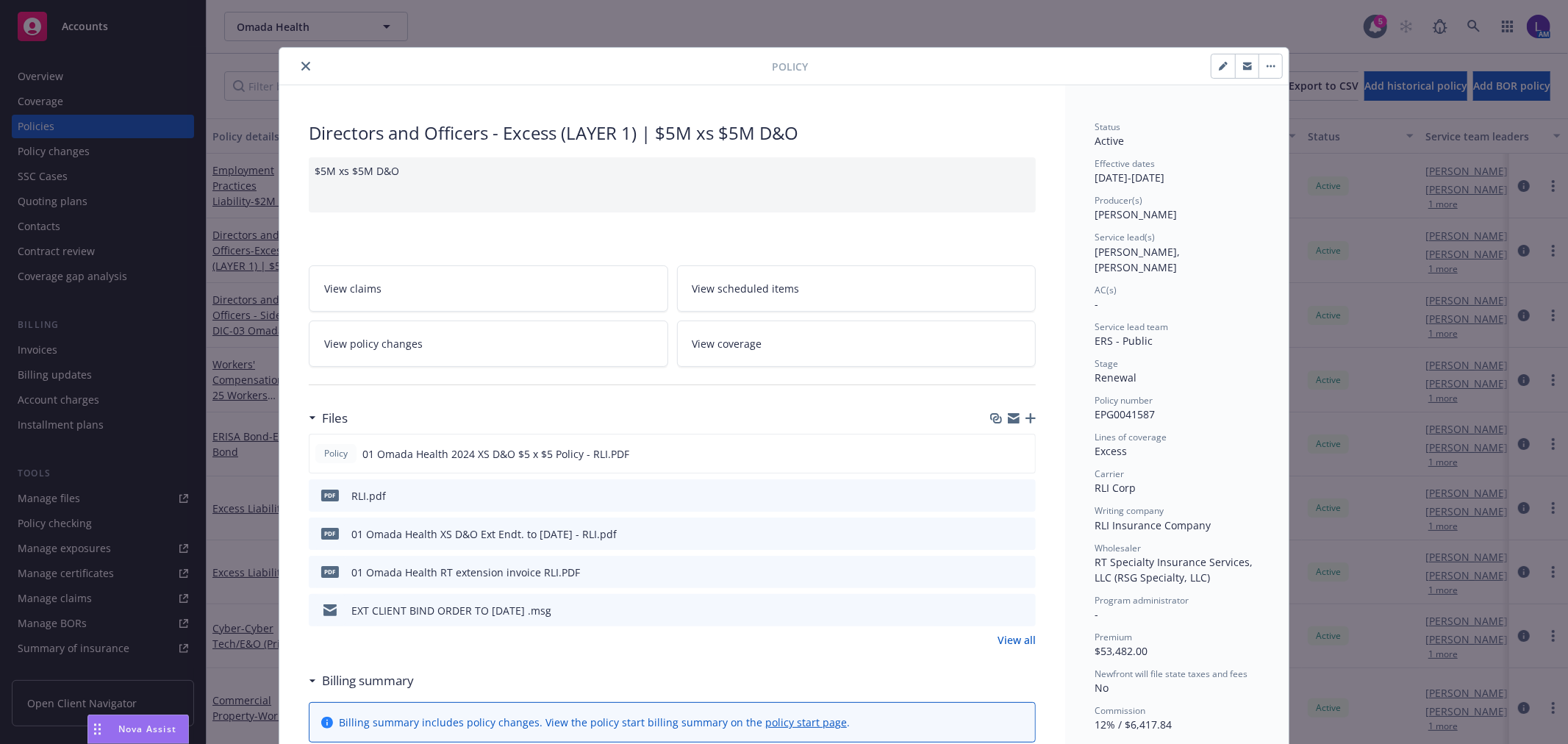
click at [301, 70] on icon "close" at bounding box center [305, 66] width 9 height 9
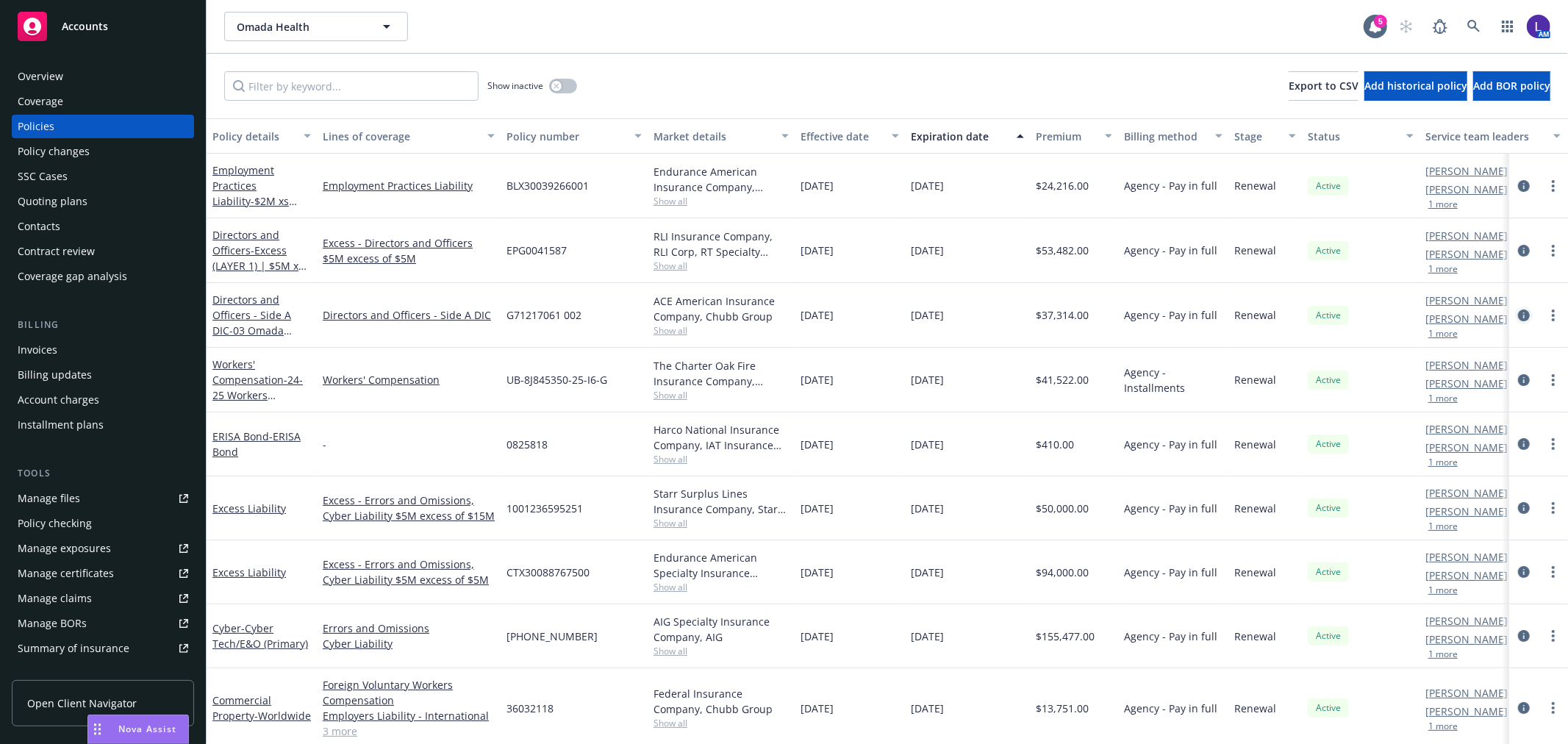
click at [1518, 311] on icon "circleInformation" at bounding box center [1523, 315] width 12 height 12
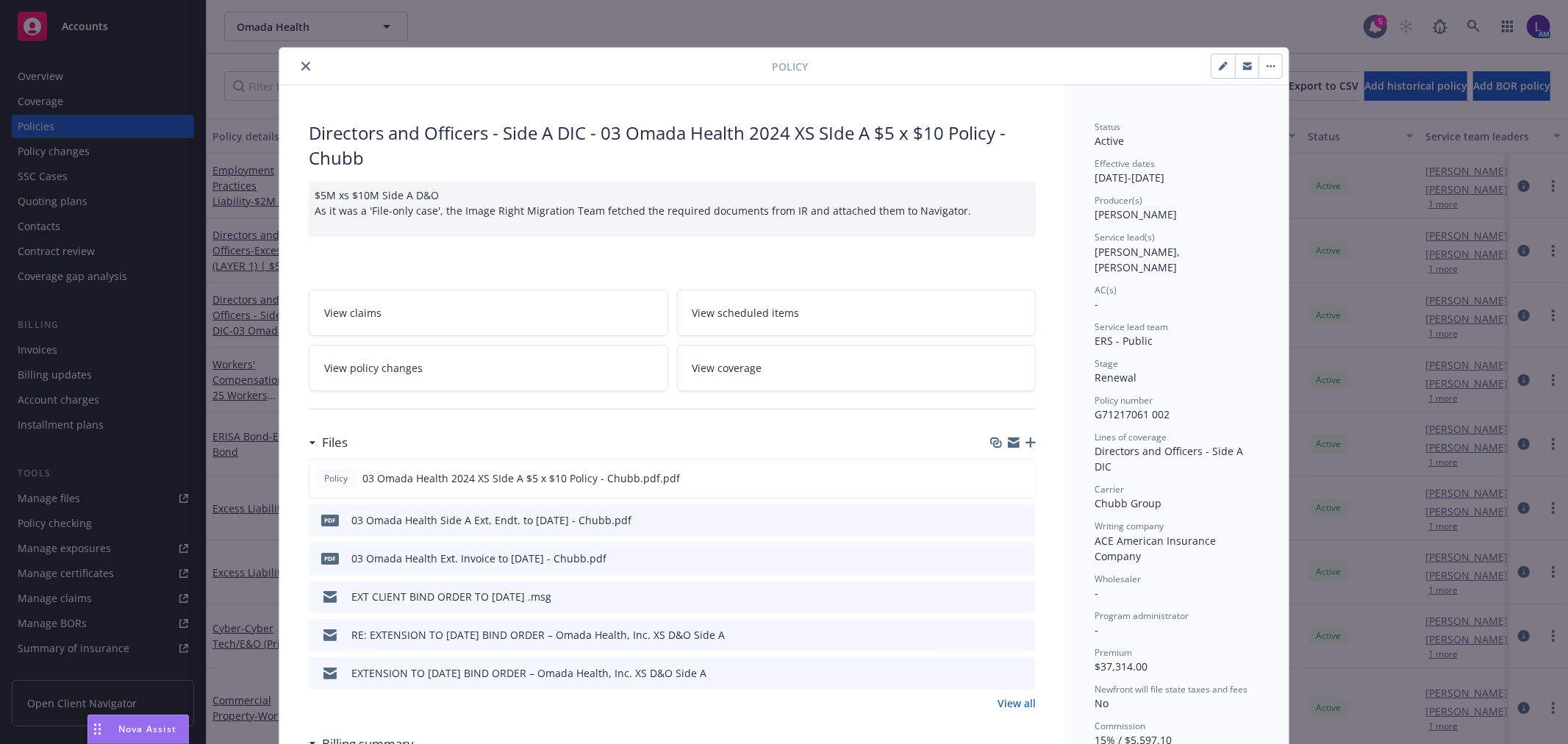
click at [303, 67] on icon "close" at bounding box center [305, 66] width 9 height 9
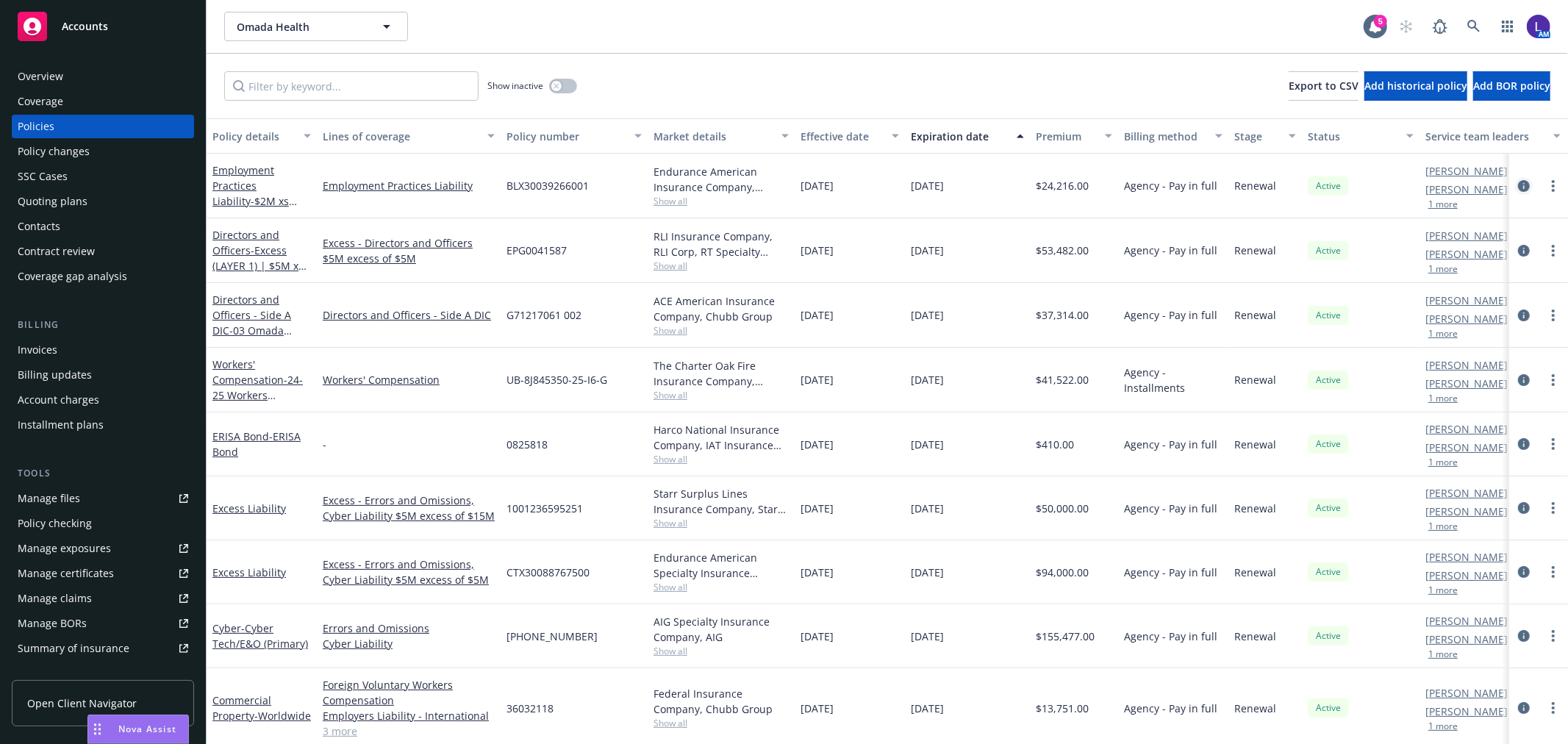
click at [1518, 182] on icon "circleInformation" at bounding box center [1523, 186] width 12 height 12
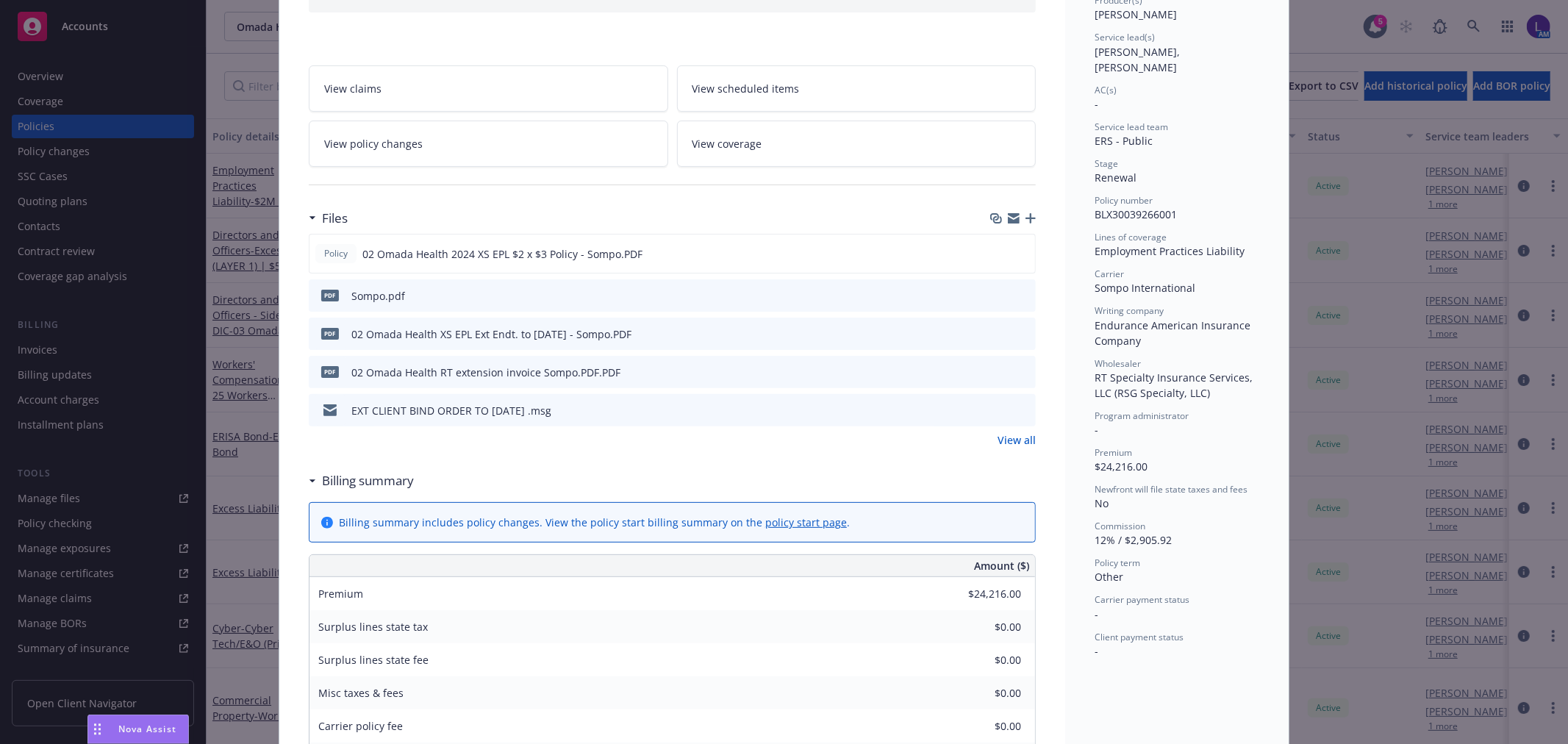
scroll to position [245, 0]
